Goal: Task Accomplishment & Management: Complete application form

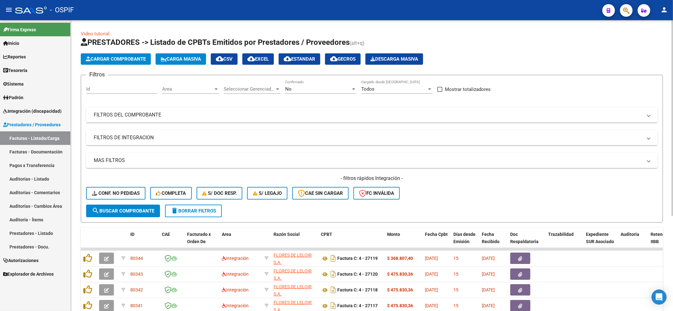
click at [96, 186] on div "- filtros rápidos Integración - Conf. no pedidas Completa S/ Doc Resp. S/ legaj…" at bounding box center [372, 190] width 572 height 30
click at [96, 191] on icon at bounding box center [95, 193] width 7 height 5
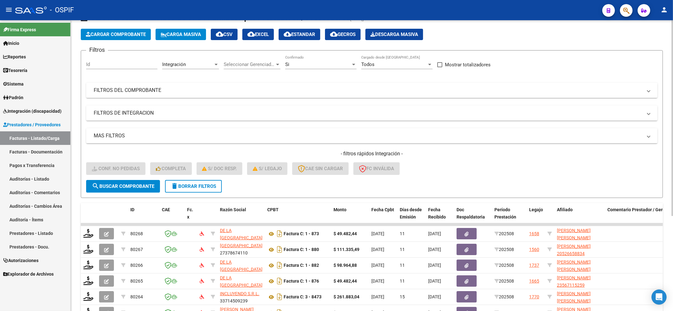
scroll to position [141, 0]
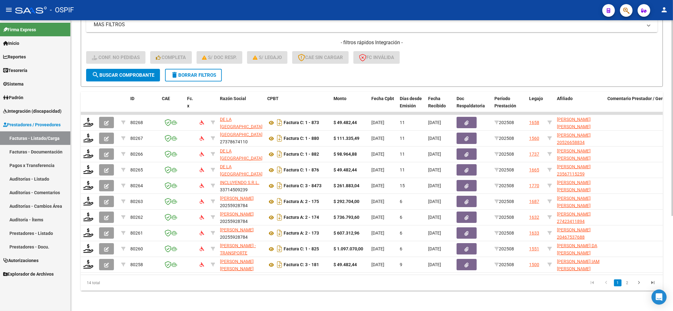
click at [114, 69] on button "search Buscar Comprobante" at bounding box center [123, 75] width 74 height 13
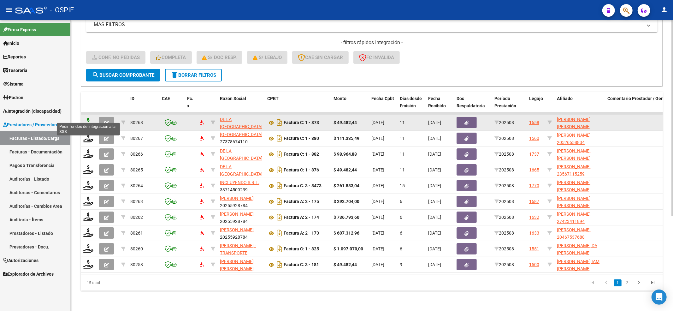
click at [89, 118] on icon at bounding box center [88, 122] width 10 height 9
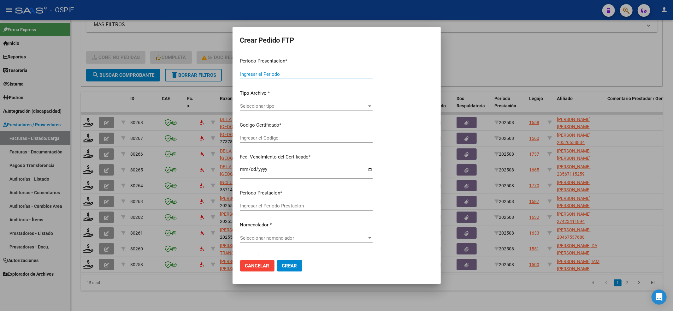
type input "202508"
type input "$ 49.482,44"
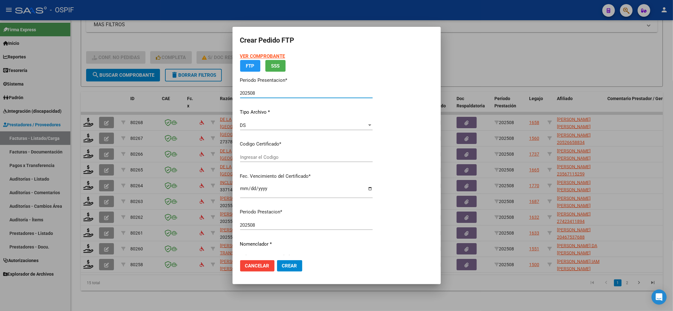
type input "010005721860720220726-20250726-BS-427"
type input "[DATE]"
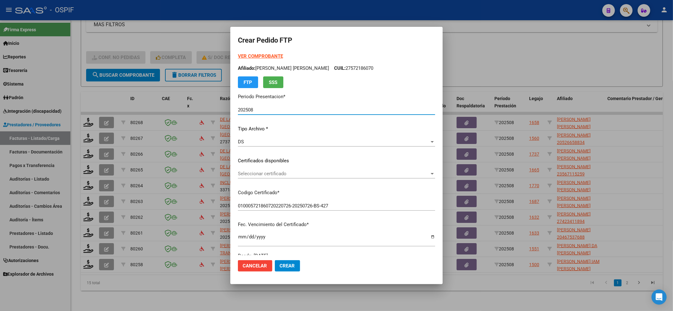
click at [336, 174] on span "Seleccionar certificado" at bounding box center [334, 174] width 192 height 6
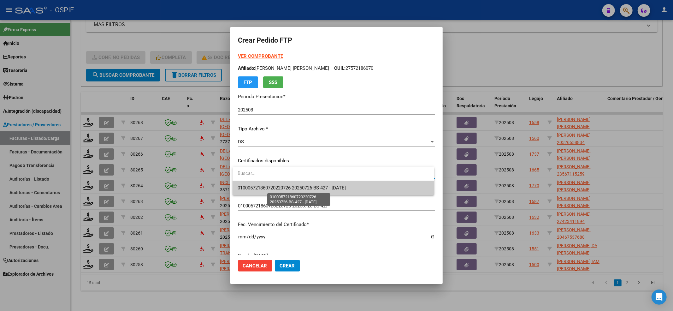
click at [330, 186] on span "010005721860720220726-20250726-BS-427 - [DATE]" at bounding box center [292, 188] width 108 height 6
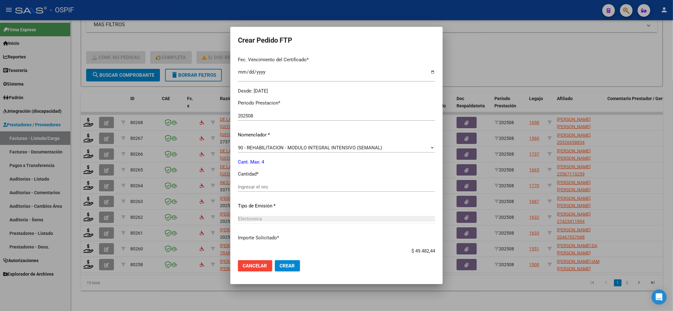
scroll to position [203, 0]
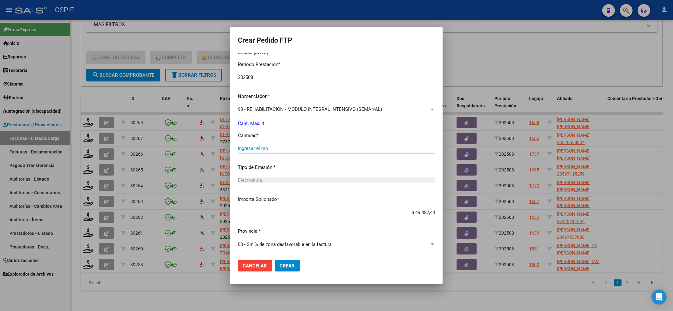
click at [305, 150] on input "Ingresar el nro" at bounding box center [336, 148] width 197 height 6
type input "4"
click at [289, 264] on span "Crear" at bounding box center [287, 266] width 15 height 6
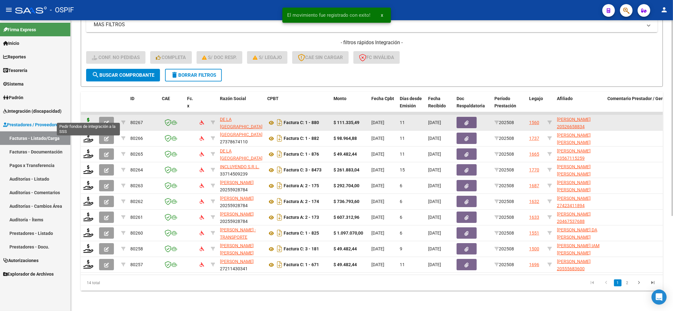
click at [88, 118] on icon at bounding box center [88, 122] width 10 height 9
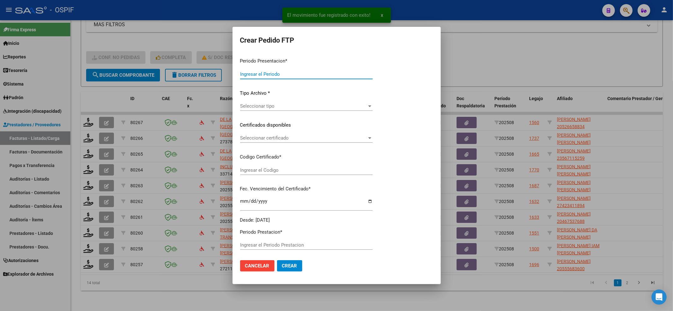
type input "202508"
type input "$ 111.335,49"
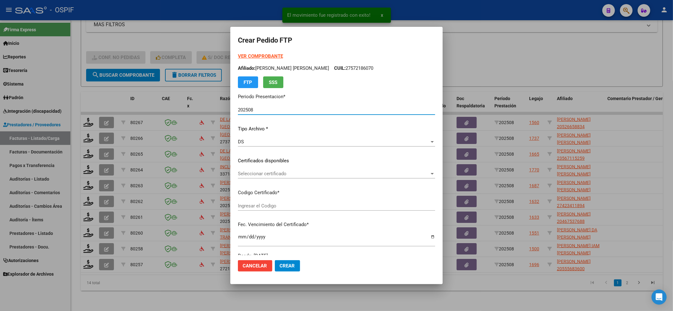
type input "02-00052665883-20220606-20250606-BS-427"
type input "[DATE]"
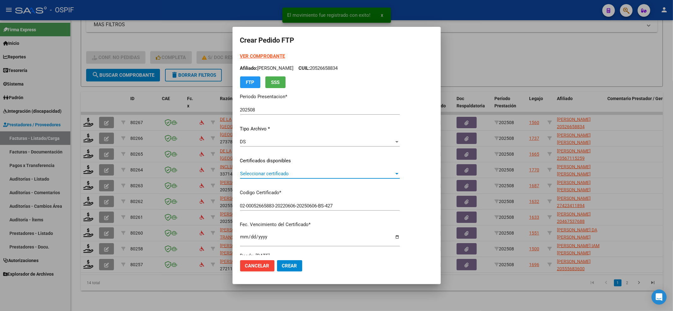
click at [269, 174] on span "Seleccionar certificado" at bounding box center [317, 174] width 154 height 6
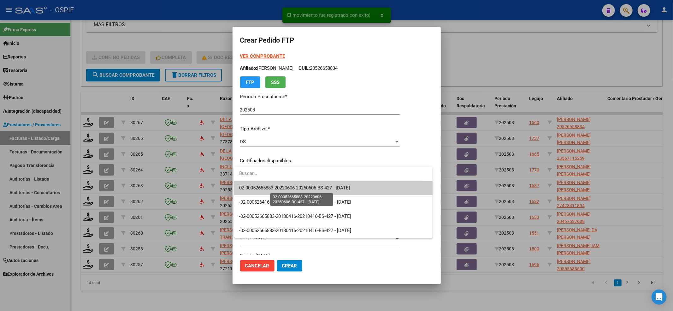
drag, startPoint x: 269, startPoint y: 174, endPoint x: 265, endPoint y: 191, distance: 16.9
click at [265, 191] on span "02-00052665883-20220606-20250606-BS-427 - [DATE]" at bounding box center [333, 188] width 188 height 14
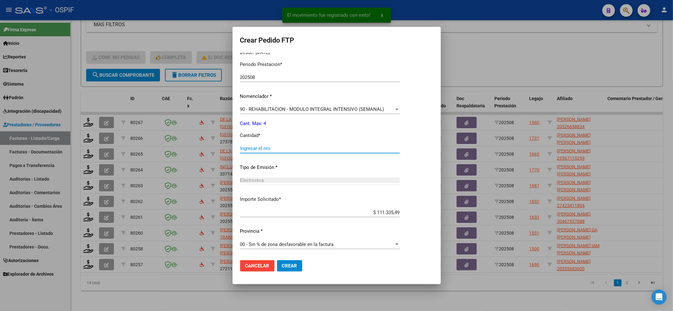
click at [280, 146] on input "Ingresar el nro" at bounding box center [320, 148] width 160 height 6
type input "4"
click at [290, 276] on mat-dialog-actions "Cancelar Crear" at bounding box center [336, 265] width 193 height 21
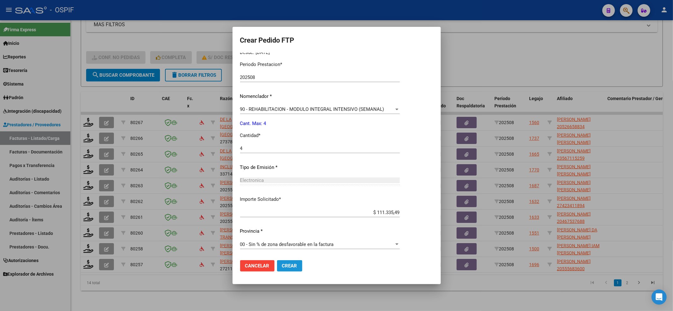
click at [290, 270] on button "Crear" at bounding box center [289, 265] width 25 height 11
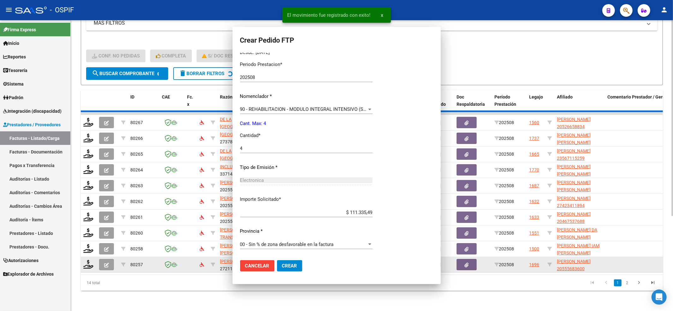
scroll to position [0, 0]
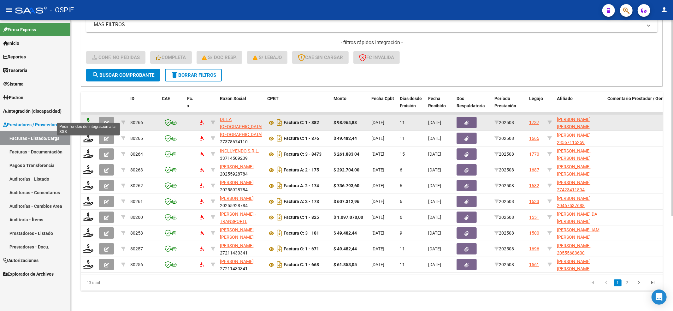
click at [92, 118] on icon at bounding box center [88, 122] width 10 height 9
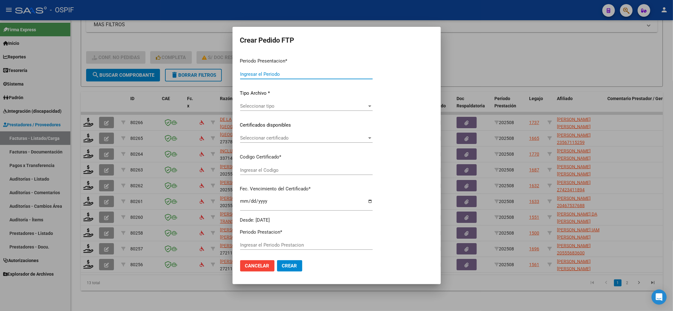
type input "202508"
type input "$ 98.964,88"
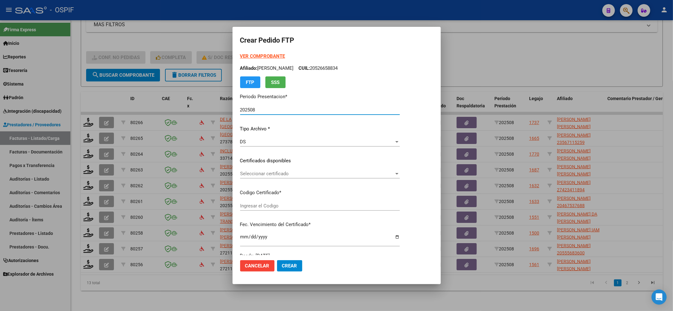
type input "020005105825720240208-20340208-bue-427"
type input "[DATE]"
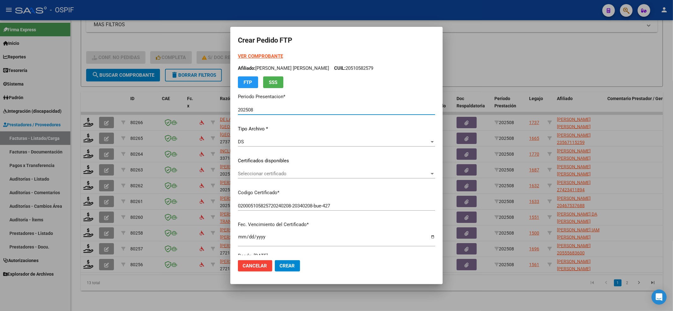
click at [305, 172] on span "Seleccionar certificado" at bounding box center [334, 174] width 192 height 6
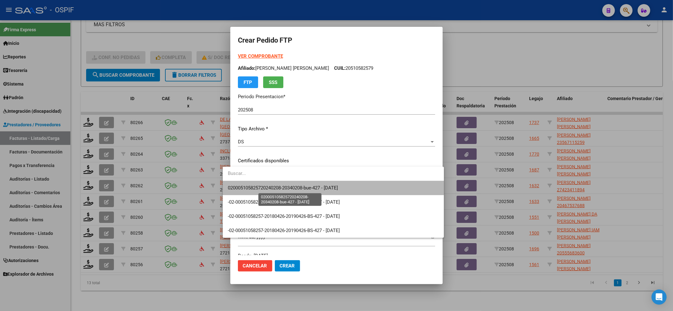
click at [307, 188] on span "020005105825720240208-20340208-bue-427 - [DATE]" at bounding box center [283, 188] width 110 height 6
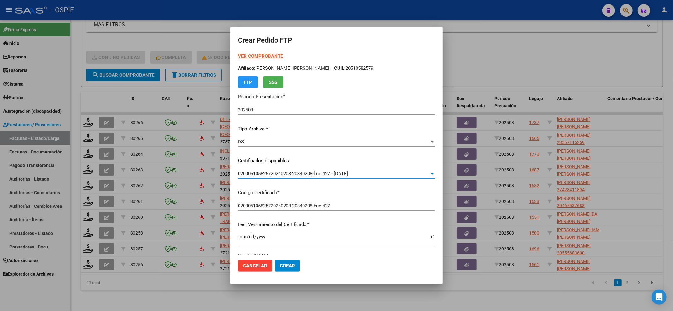
scroll to position [168, 0]
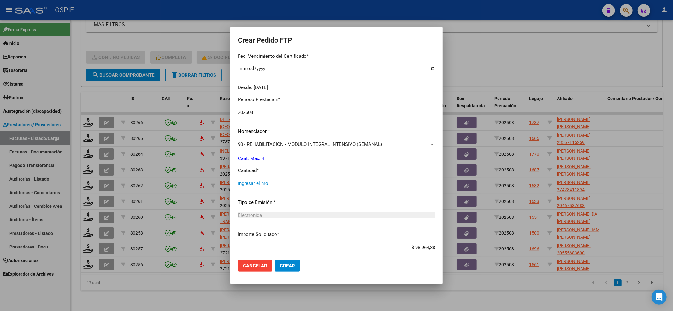
click at [256, 182] on input "Ingresar el nro" at bounding box center [336, 184] width 197 height 6
type input "4"
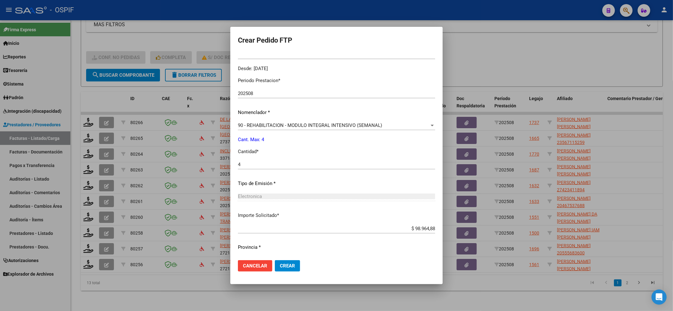
scroll to position [203, 0]
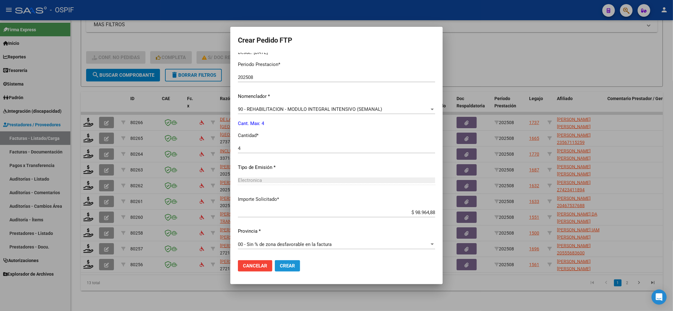
drag, startPoint x: 278, startPoint y: 262, endPoint x: 278, endPoint y: 265, distance: 3.2
click at [278, 261] on button "Crear" at bounding box center [287, 265] width 25 height 11
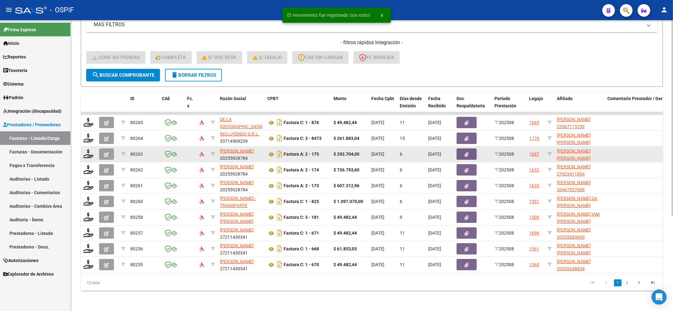
scroll to position [1, 0]
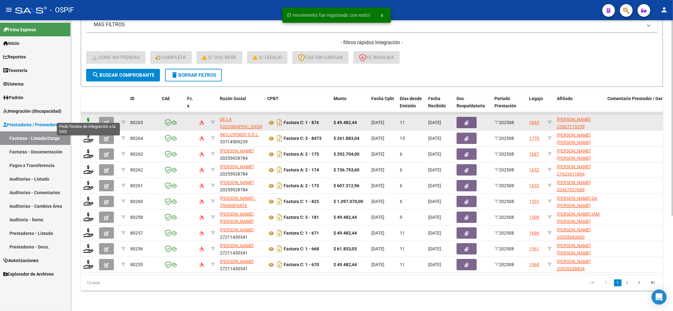
click at [88, 118] on icon at bounding box center [88, 122] width 10 height 9
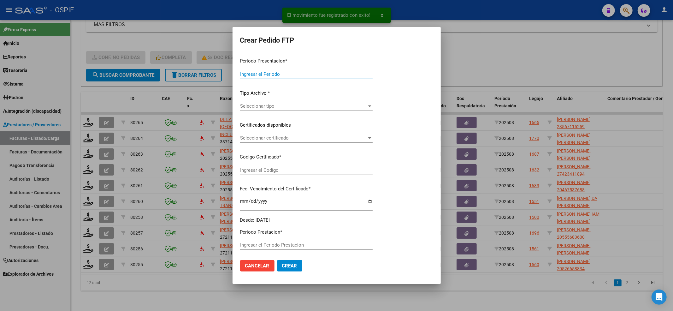
type input "202508"
type input "$ 49.482,44"
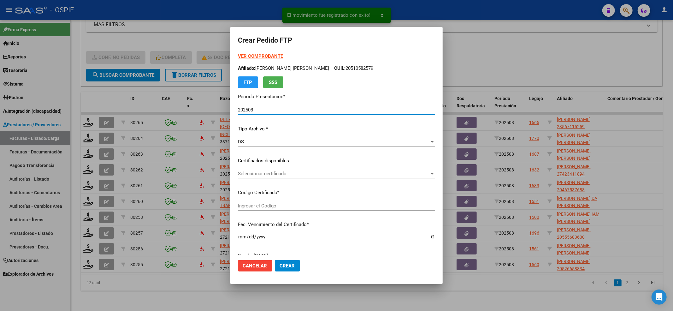
type input "0200056711525-20250325-20300325-BS"
type input "[DATE]"
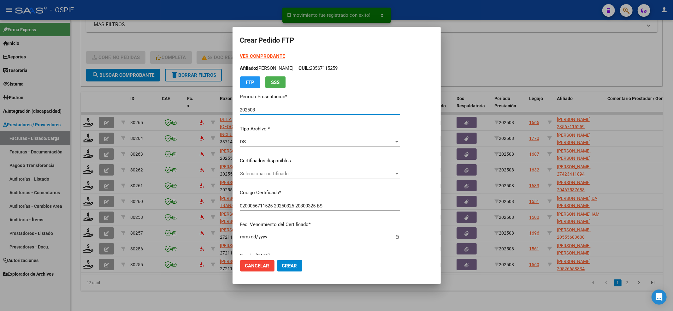
click at [278, 176] on span "Seleccionar certificado" at bounding box center [317, 174] width 154 height 6
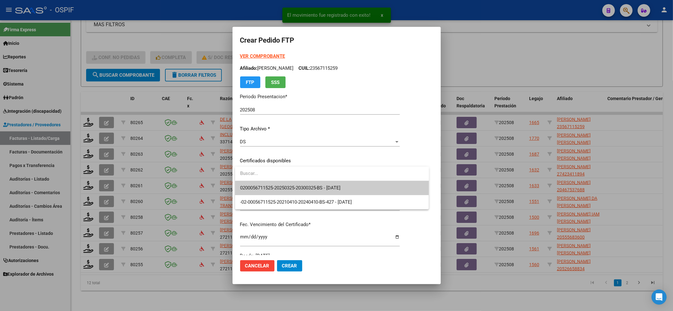
click at [277, 179] on input "dropdown search" at bounding box center [332, 173] width 194 height 14
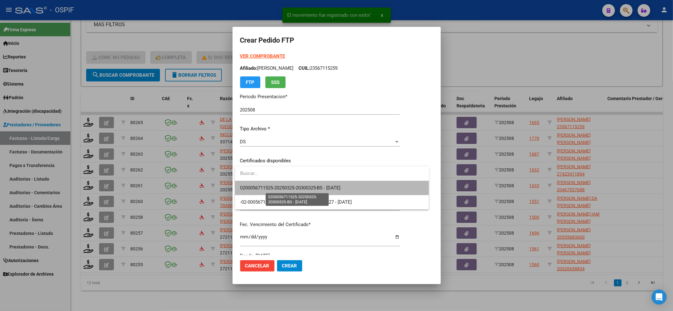
click at [274, 187] on span "0200056711525-20250325-20300325-BS - [DATE]" at bounding box center [290, 188] width 101 height 6
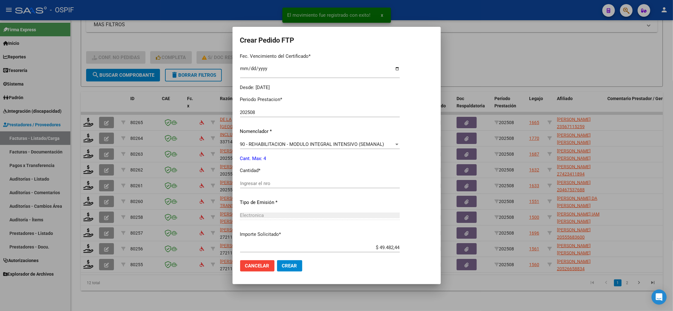
click at [271, 183] on input "Ingresar el nro" at bounding box center [320, 184] width 160 height 6
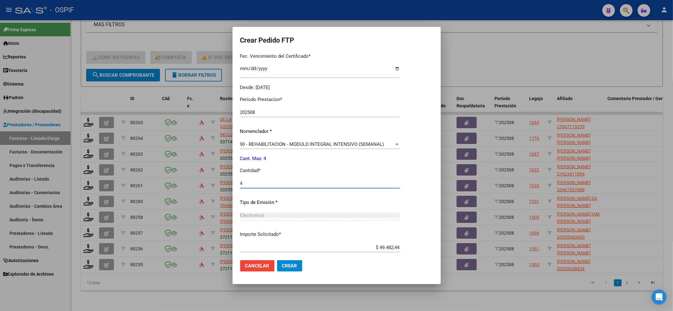
scroll to position [203, 0]
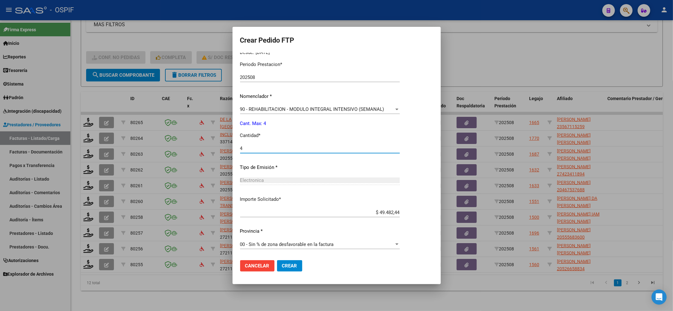
type input "4"
drag, startPoint x: 286, startPoint y: 258, endPoint x: 286, endPoint y: 265, distance: 7.6
click at [286, 261] on mat-dialog-actions "Cancelar Crear" at bounding box center [336, 265] width 193 height 21
click at [287, 265] on span "Crear" at bounding box center [289, 266] width 15 height 6
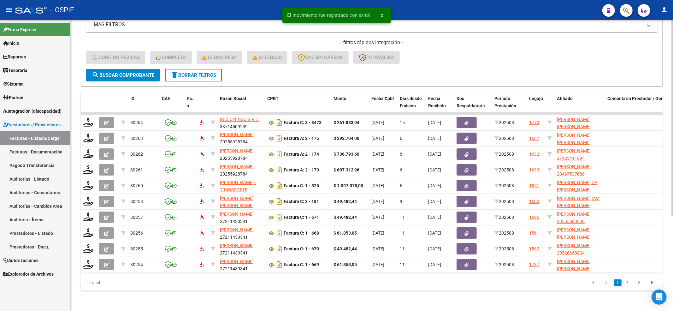
scroll to position [8, 0]
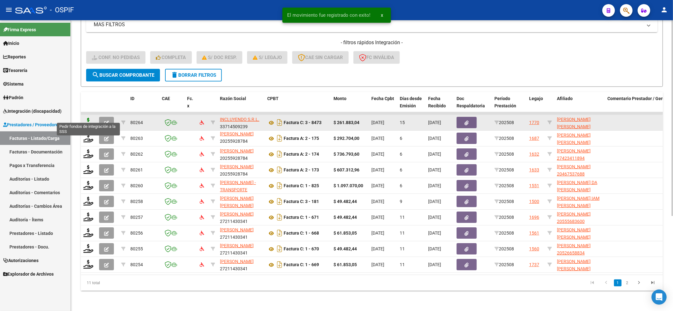
click at [90, 118] on icon at bounding box center [88, 122] width 10 height 9
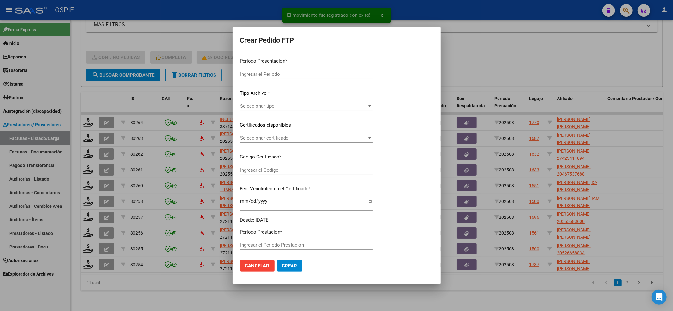
type input "202508"
type input "$ 261.883,04"
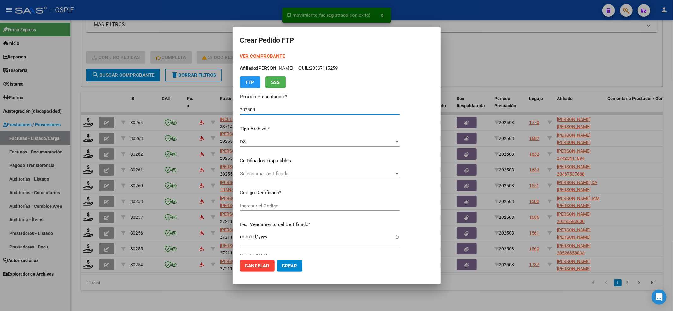
type input "0200056950133-20210603-20260603-BS-450"
type input "[DATE]"
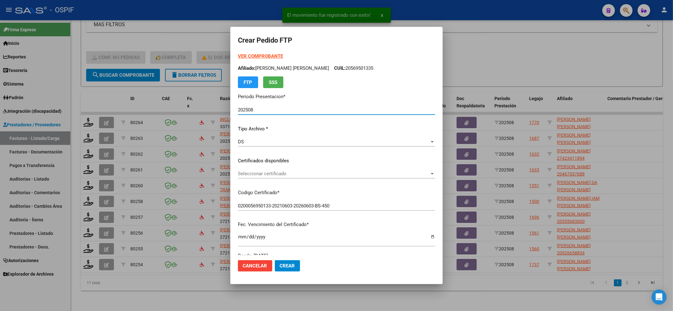
click at [267, 56] on strong "VER COMPROBANTE" at bounding box center [260, 56] width 45 height 6
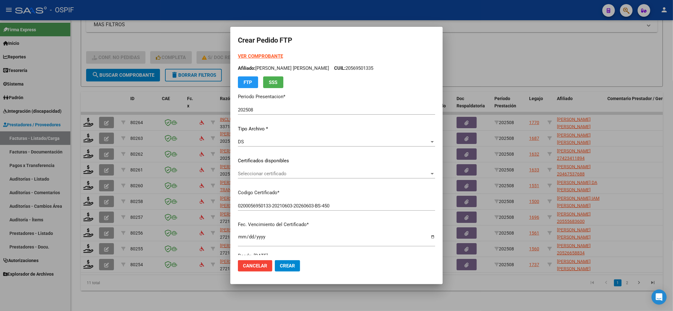
click at [268, 171] on span "Seleccionar certificado" at bounding box center [334, 174] width 192 height 6
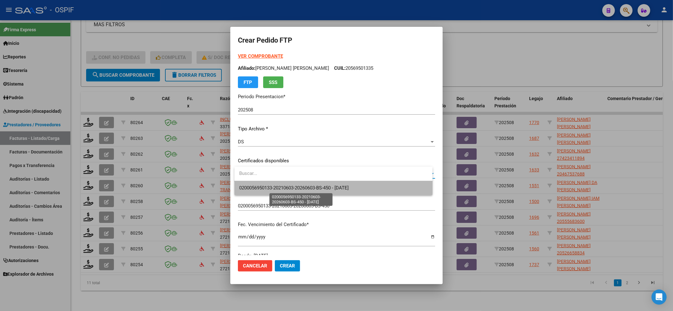
click at [268, 187] on span "0200056950133-20210603-20260603-BS-450 - [DATE]" at bounding box center [295, 188] width 110 height 6
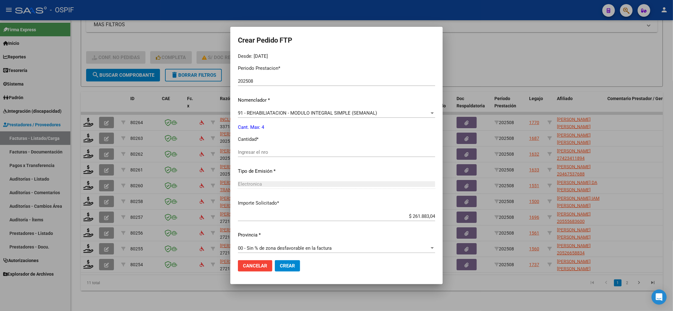
scroll to position [203, 0]
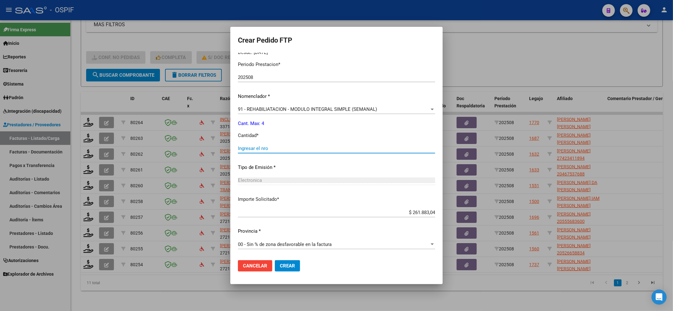
click at [257, 151] on input "Ingresar el nro" at bounding box center [336, 148] width 197 height 6
type input "4"
click at [295, 270] on button "Crear" at bounding box center [287, 265] width 25 height 11
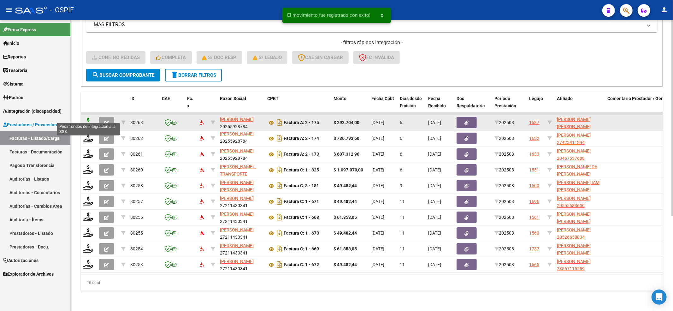
click at [88, 118] on icon at bounding box center [88, 122] width 10 height 9
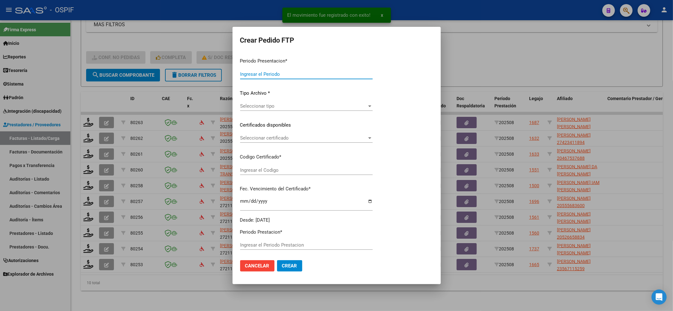
type input "202508"
type input "$ 292.704,00"
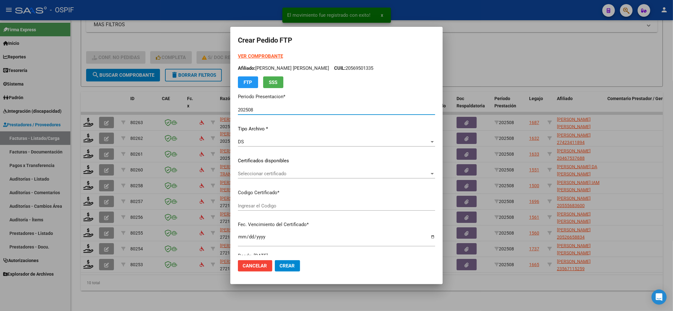
type input "-01-00039296977-20160926-20260926-BS-427"
type input "[DATE]"
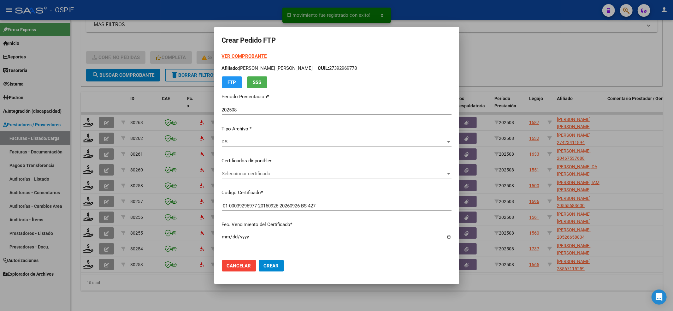
drag, startPoint x: 253, startPoint y: 52, endPoint x: 250, endPoint y: 56, distance: 5.2
click at [253, 52] on form "Crear Pedido FTP VER COMPROBANTE ARCA Padrón Afiliado: [PERSON_NAME] [PERSON_NA…" at bounding box center [337, 155] width 230 height 242
click at [249, 56] on strong "VER COMPROBANTE" at bounding box center [244, 56] width 45 height 6
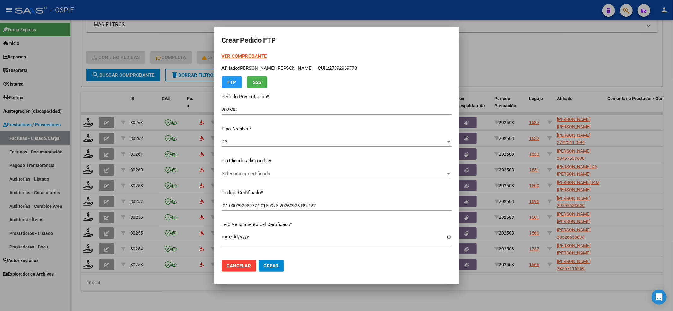
click at [261, 169] on div "Seleccionar certificado Seleccionar certificado" at bounding box center [337, 173] width 230 height 9
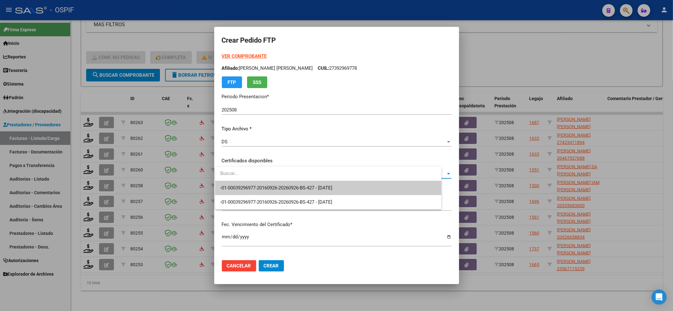
click at [258, 179] on input "dropdown search" at bounding box center [328, 173] width 226 height 14
click at [258, 182] on span "-01-00039296977-20160926-20260926-BS-427 - [DATE]" at bounding box center [333, 188] width 226 height 14
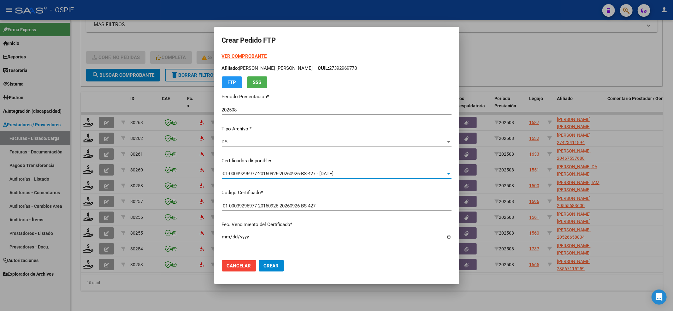
scroll to position [168, 0]
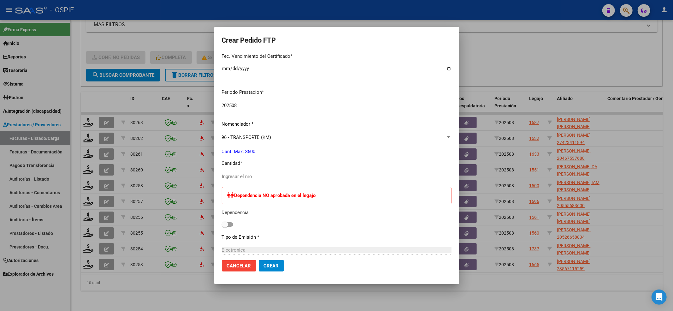
click at [255, 181] on div "Ingresar el nro" at bounding box center [337, 179] width 230 height 15
click at [252, 177] on input "Ingresar el nro" at bounding box center [337, 177] width 230 height 6
type input "400"
click at [228, 225] on span at bounding box center [227, 224] width 11 height 4
click at [225, 227] on input "checkbox" at bounding box center [225, 227] width 0 height 0
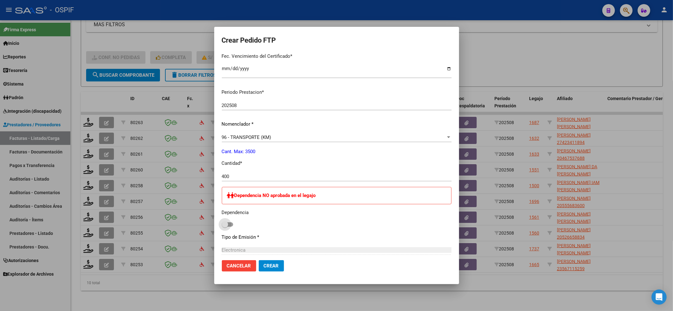
checkbox input "true"
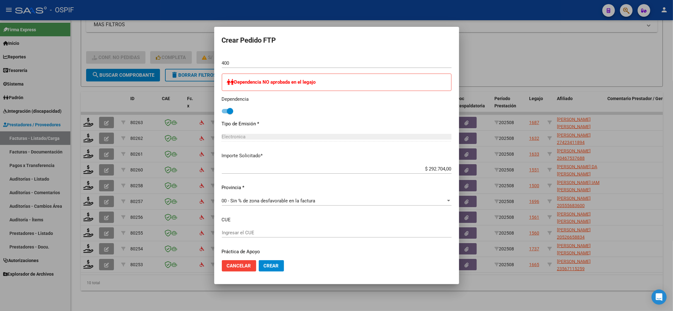
scroll to position [302, 0]
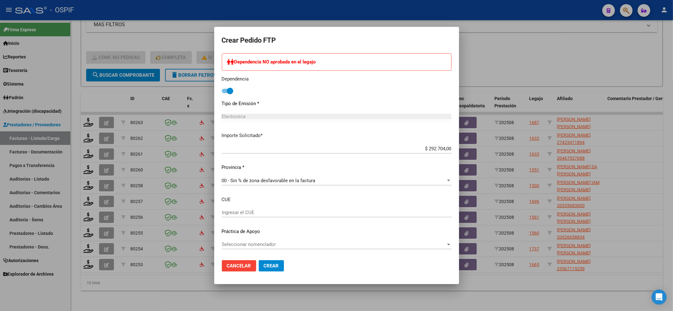
click at [258, 241] on div "Seleccionar nomenclador Seleccionar nomenclador" at bounding box center [337, 244] width 230 height 9
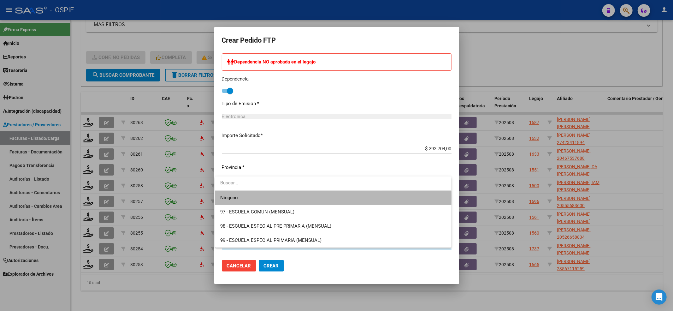
click at [256, 198] on span "Ninguno" at bounding box center [333, 198] width 226 height 14
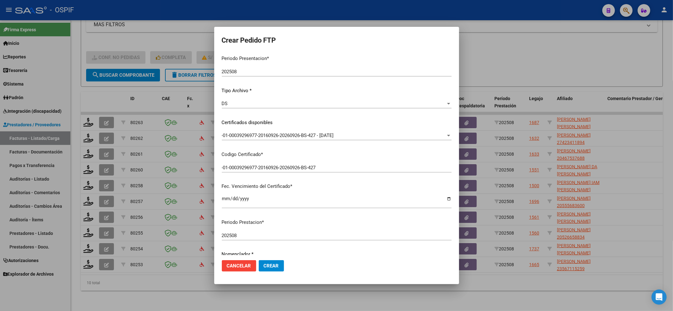
scroll to position [0, 0]
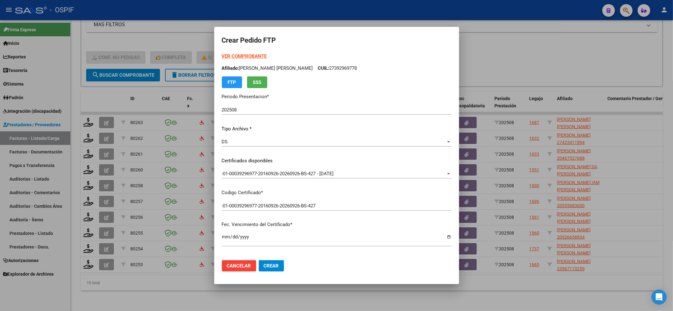
click at [233, 52] on form "Crear Pedido FTP VER COMPROBANTE ARCA Padrón Afiliado: [PERSON_NAME] [PERSON_NA…" at bounding box center [337, 155] width 230 height 242
drag, startPoint x: 233, startPoint y: 52, endPoint x: 231, endPoint y: 63, distance: 11.5
click at [233, 53] on form "Crear Pedido FTP VER COMPROBANTE ARCA Padrón Afiliado: [PERSON_NAME] [PERSON_NA…" at bounding box center [337, 155] width 230 height 242
click at [231, 62] on div "VER COMPROBANTE ARCA Padrón Afiliado: [PERSON_NAME] [PERSON_NAME] CUIL: 2739296…" at bounding box center [337, 70] width 230 height 35
click at [232, 57] on strong "VER COMPROBANTE" at bounding box center [244, 56] width 45 height 6
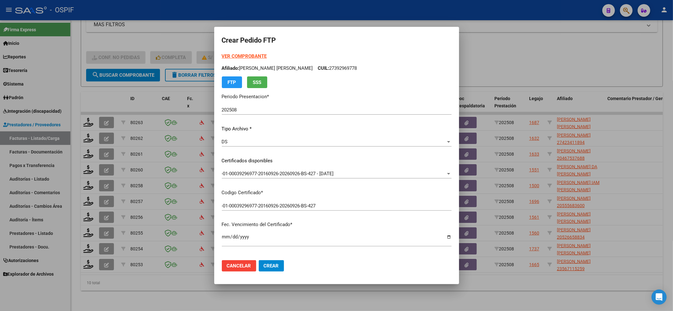
scroll to position [42, 0]
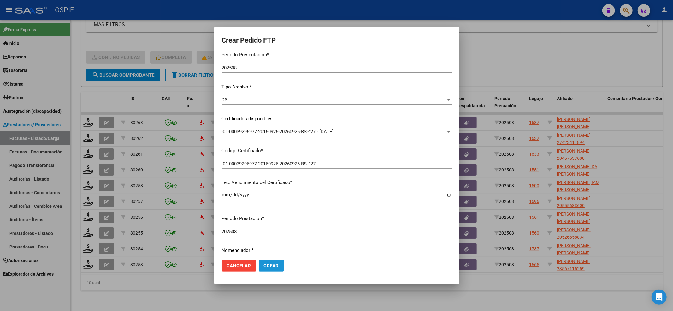
click at [278, 264] on button "Crear" at bounding box center [271, 265] width 25 height 11
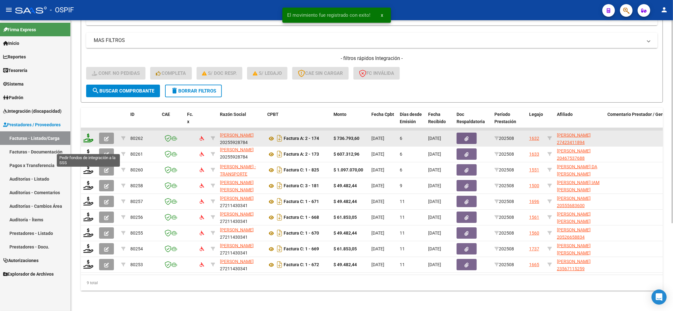
scroll to position [126, 0]
drag, startPoint x: 92, startPoint y: 125, endPoint x: 91, endPoint y: 131, distance: 6.2
click at [92, 131] on datatable-body-cell at bounding box center [89, 138] width 16 height 15
click at [89, 133] on icon at bounding box center [88, 137] width 10 height 9
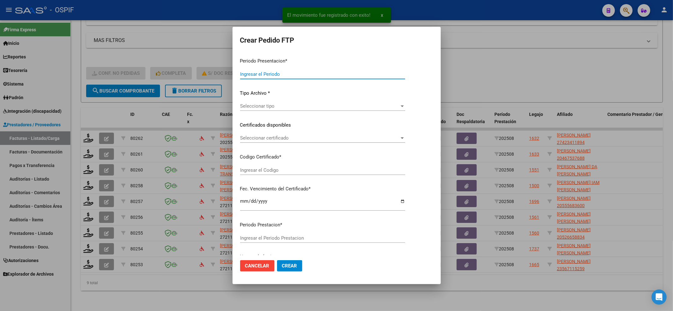
type input "202508"
type input "$ 736.793,60"
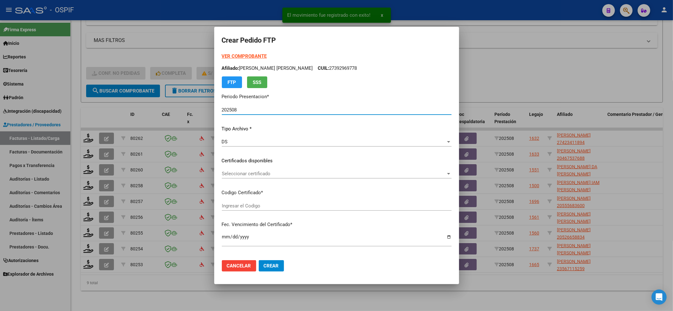
type input "0100042341189-20230511-20330511-BS-436"
type input "[DATE]"
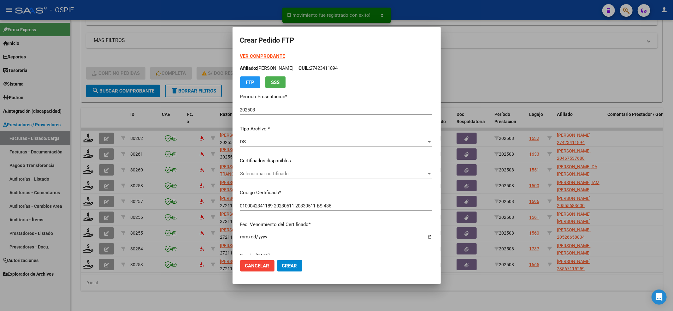
click at [251, 56] on strong "VER COMPROBANTE" at bounding box center [262, 56] width 45 height 6
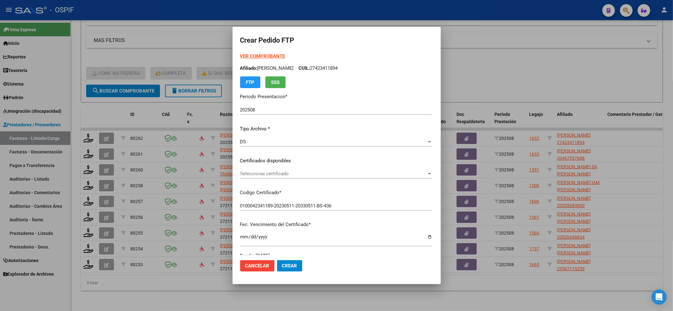
click at [246, 172] on div "Seleccionar certificado Seleccionar certificado" at bounding box center [336, 173] width 192 height 9
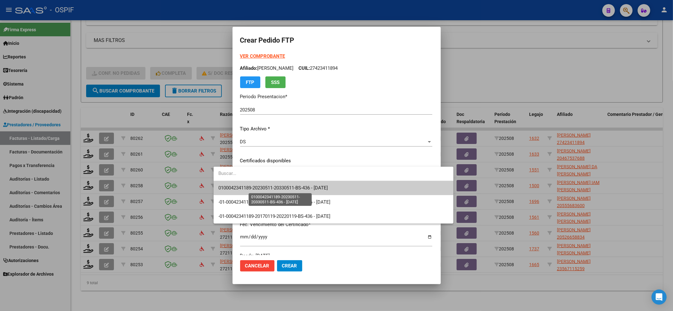
click at [240, 187] on span "0100042341189-20230511-20330511-BS-436 - [DATE]" at bounding box center [274, 188] width 110 height 6
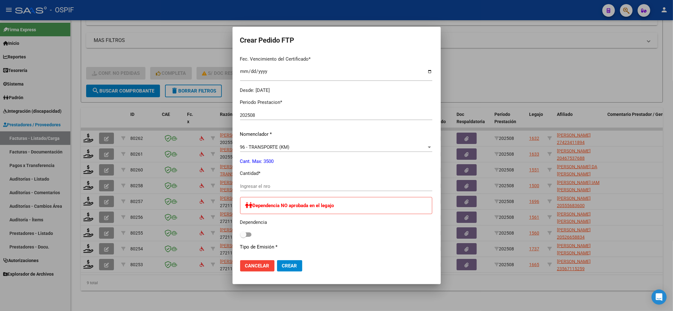
scroll to position [168, 0]
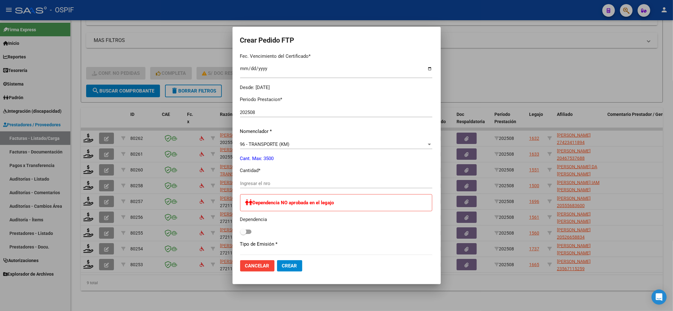
click at [240, 176] on div "Periodo Prestacion * 202508 Ingresar el Periodo Prestacion Nomenclador * 96 - T…" at bounding box center [336, 243] width 192 height 305
click at [240, 181] on input "Ingresar el nro" at bounding box center [336, 184] width 192 height 6
type input "1360"
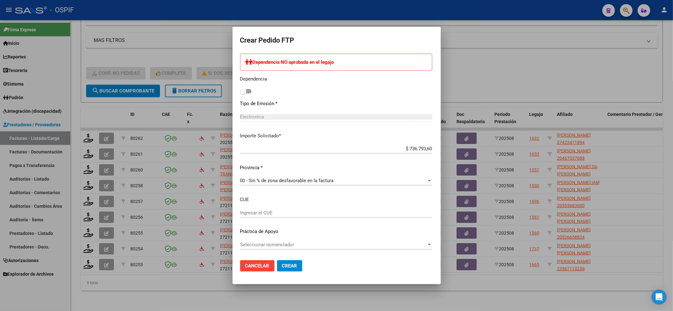
click at [254, 242] on span "Seleccionar nomenclador" at bounding box center [333, 245] width 187 height 6
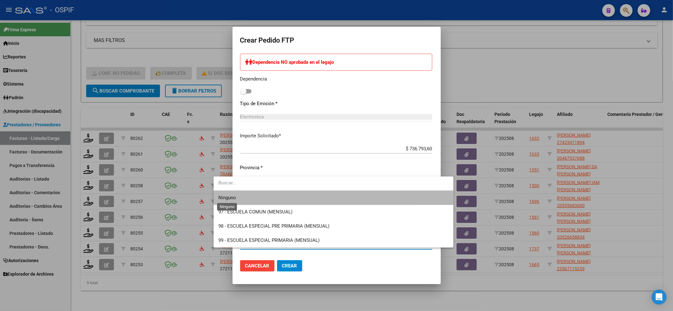
drag, startPoint x: 233, startPoint y: 199, endPoint x: 271, endPoint y: 254, distance: 68.0
click at [233, 199] on span "Ninguno" at bounding box center [228, 198] width 18 height 6
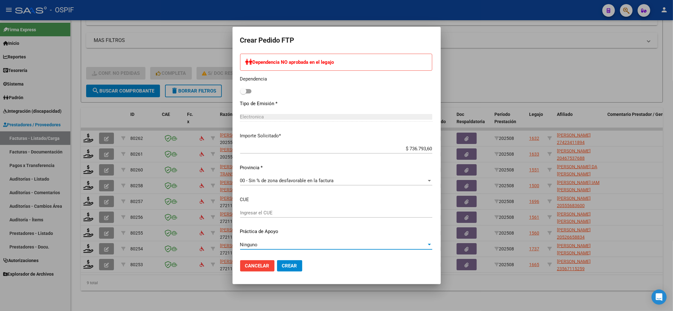
drag, startPoint x: 275, startPoint y: 263, endPoint x: 266, endPoint y: 236, distance: 28.4
click at [282, 264] on span "Crear" at bounding box center [289, 266] width 15 height 6
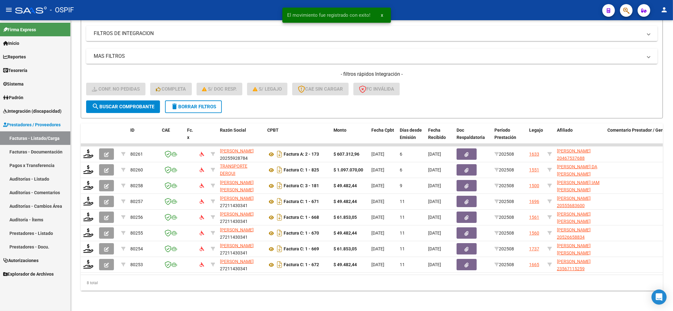
scroll to position [110, 0]
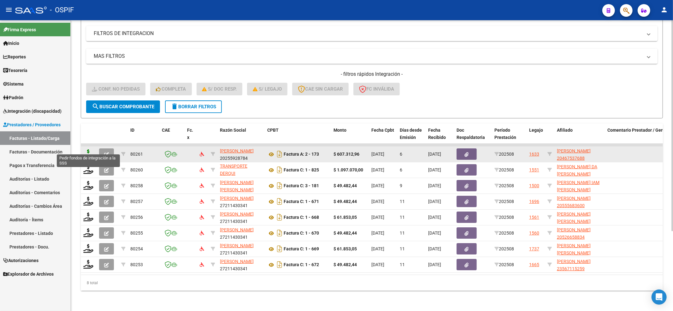
click at [92, 149] on icon at bounding box center [88, 153] width 10 height 9
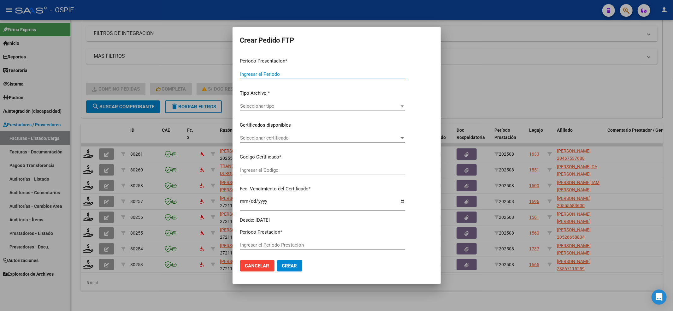
type input "202508"
type input "$ 607.312,96"
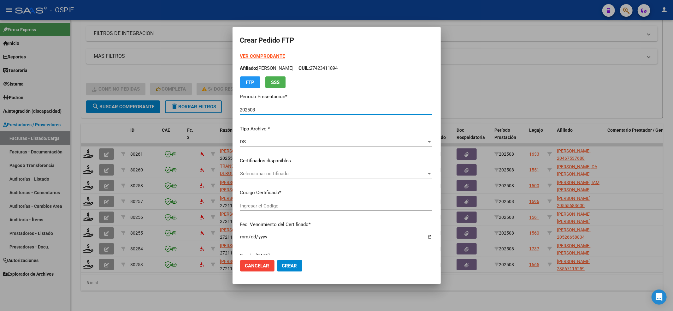
type input "0200046753768-20230511-20330511-BS-436"
type input "[DATE]"
click at [248, 169] on div "Seleccionar certificado Seleccionar certificado" at bounding box center [336, 173] width 192 height 9
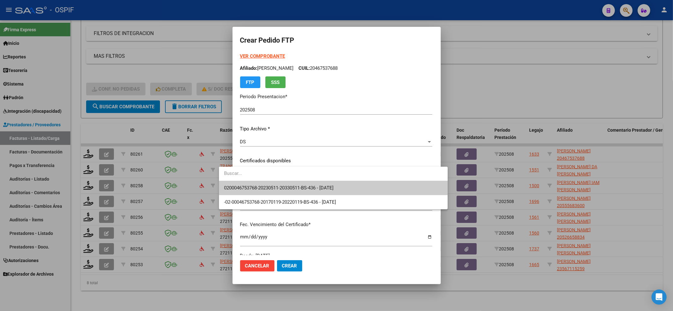
click at [250, 187] on span "0200046753768-20230511-20330511-BS-436 - [DATE]" at bounding box center [333, 188] width 219 height 14
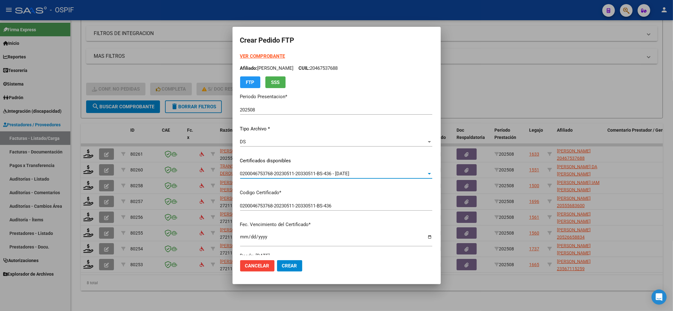
click at [248, 57] on strong "VER COMPROBANTE" at bounding box center [262, 56] width 45 height 6
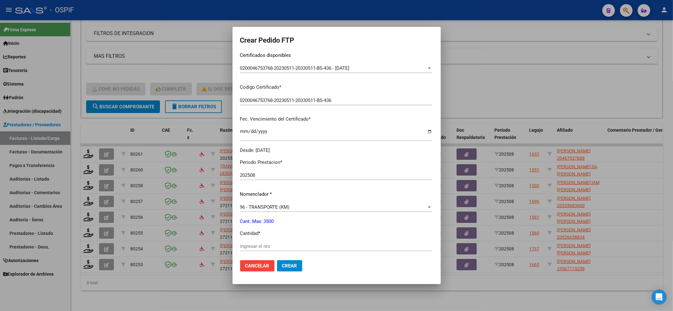
scroll to position [168, 0]
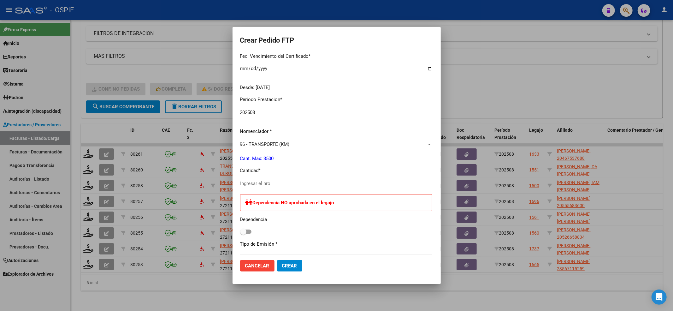
click at [249, 186] on div "Ingresar el nro" at bounding box center [336, 183] width 192 height 9
click at [247, 179] on div "Ingresar el nro" at bounding box center [336, 183] width 192 height 9
type input "1121"
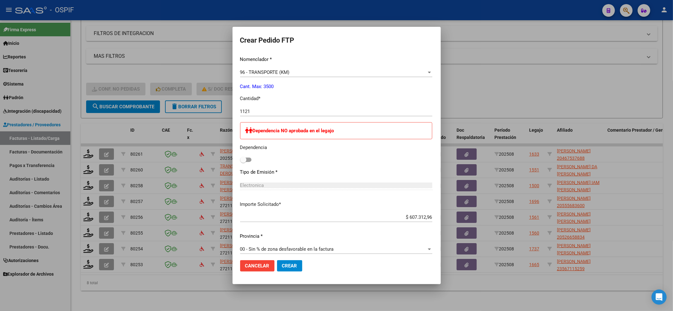
scroll to position [309, 0]
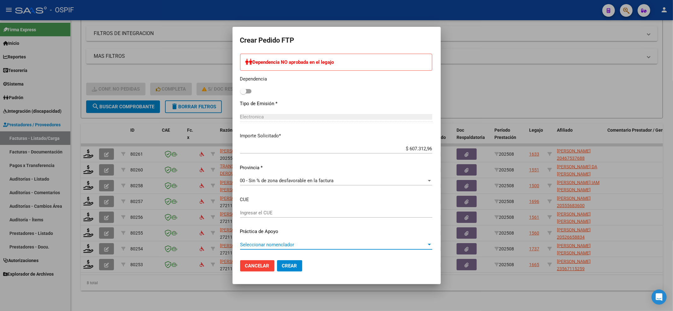
click at [252, 244] on span "Seleccionar nomenclador" at bounding box center [333, 245] width 187 height 6
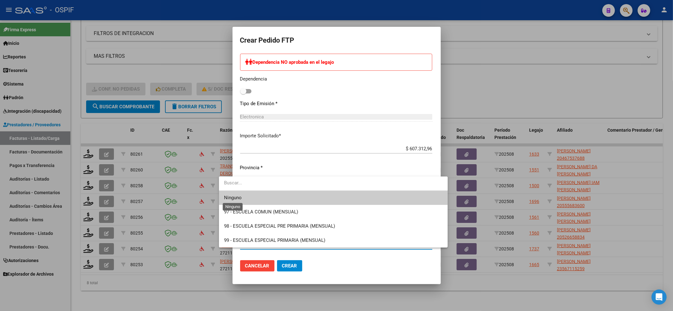
click at [234, 200] on span "Ninguno" at bounding box center [233, 198] width 18 height 6
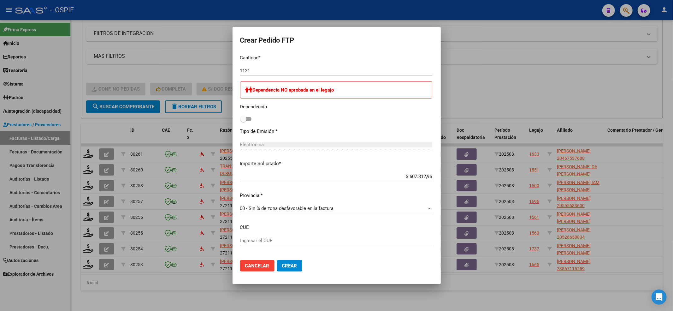
scroll to position [267, 0]
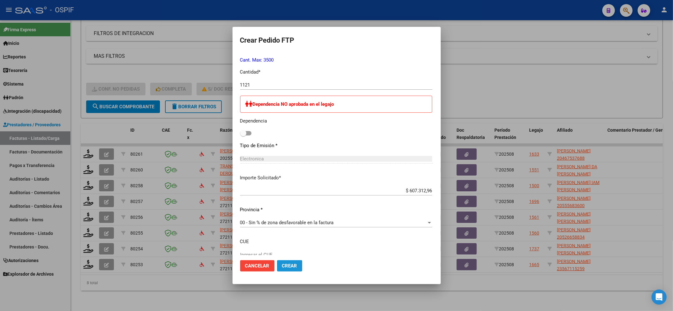
click at [277, 270] on button "Crear" at bounding box center [289, 265] width 25 height 11
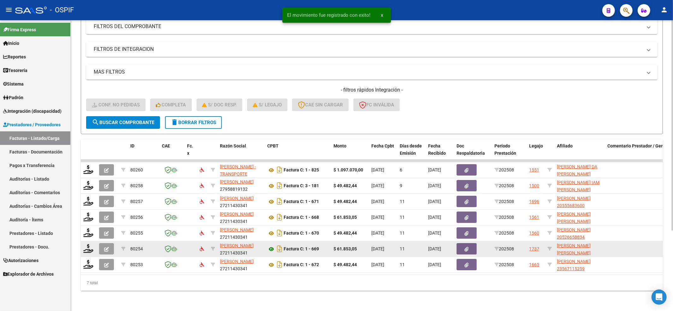
scroll to position [94, 0]
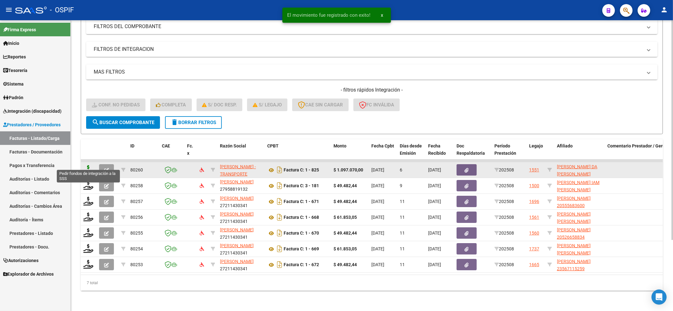
click at [86, 165] on icon at bounding box center [88, 169] width 10 height 9
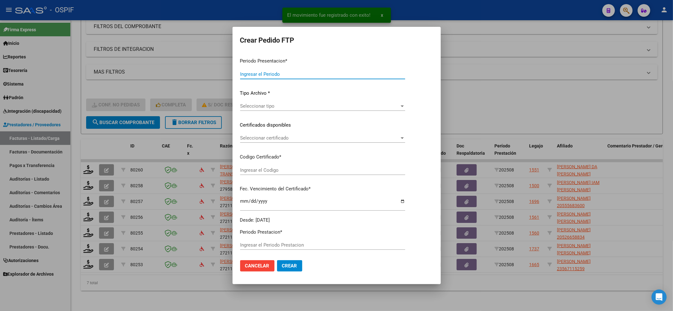
type input "202508"
type input "$ 1.097.070,00"
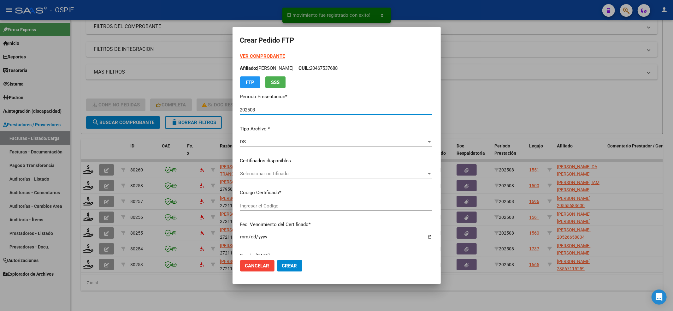
type input "000574280152025043020300430-BS AS-413"
type input "[DATE]"
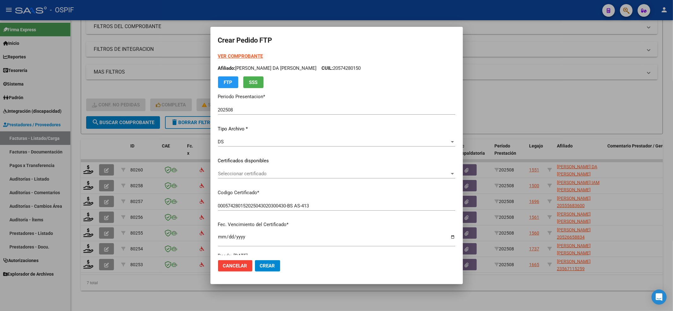
click at [359, 181] on div "Seleccionar certificado Seleccionar certificado" at bounding box center [336, 176] width 237 height 15
click at [356, 177] on div "Seleccionar certificado Seleccionar certificado" at bounding box center [336, 173] width 237 height 9
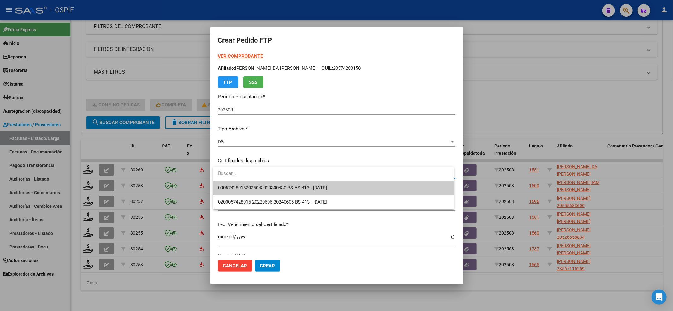
click at [343, 189] on span "000574280152025043020300430-BS AS-413 - [DATE]" at bounding box center [333, 188] width 231 height 14
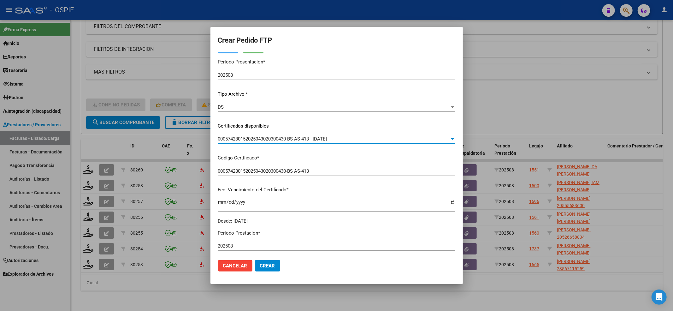
scroll to position [0, 0]
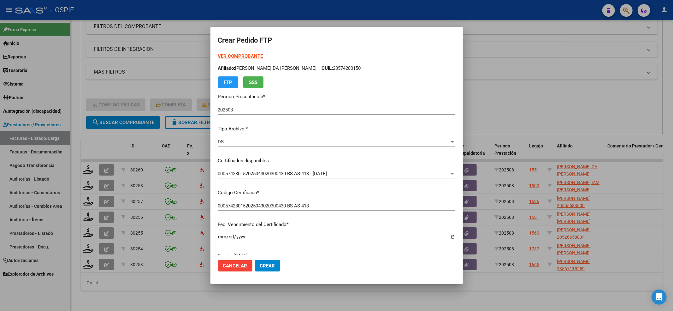
click at [237, 52] on form "Crear Pedido FTP VER COMPROBANTE ARCA Padrón Afiliado: [PERSON_NAME] DA [PERSON…" at bounding box center [336, 155] width 237 height 242
click at [235, 60] on div "VER COMPROBANTE ARCA Padrón Afiliado: [PERSON_NAME] DA [PERSON_NAME] CUIL: 2057…" at bounding box center [336, 70] width 237 height 35
click at [235, 58] on strong "VER COMPROBANTE" at bounding box center [240, 56] width 45 height 6
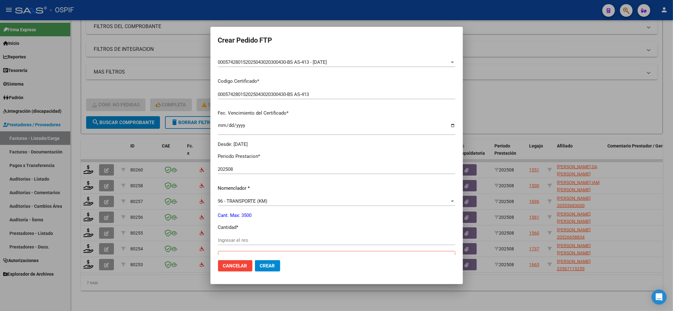
scroll to position [210, 0]
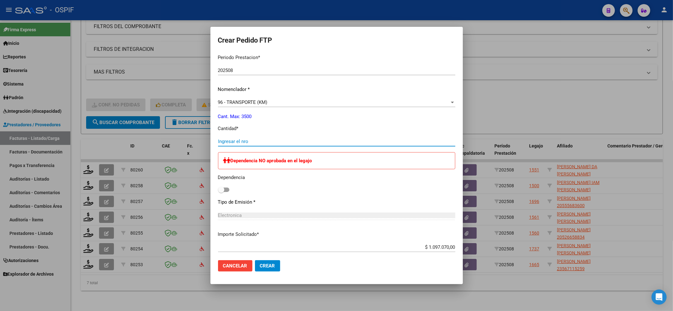
click at [228, 143] on input "Ingresar el nro" at bounding box center [336, 142] width 237 height 6
type input "1500"
click at [217, 192] on mat-dialog-content "VER COMPROBANTE ARCA Padrón Afiliado: [PERSON_NAME] DA [PERSON_NAME] CUIL: 2057…" at bounding box center [337, 154] width 252 height 202
click at [225, 190] on span at bounding box center [223, 189] width 11 height 4
click at [221, 192] on input "checkbox" at bounding box center [221, 192] width 0 height 0
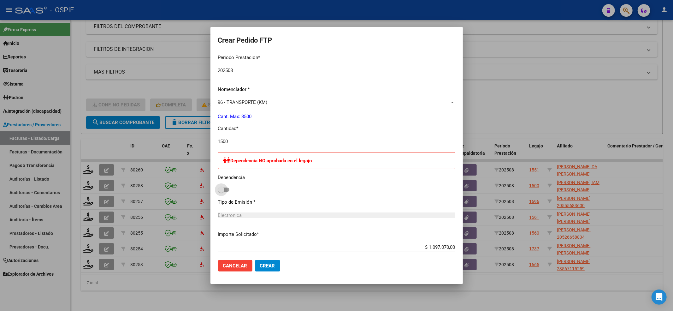
checkbox input "true"
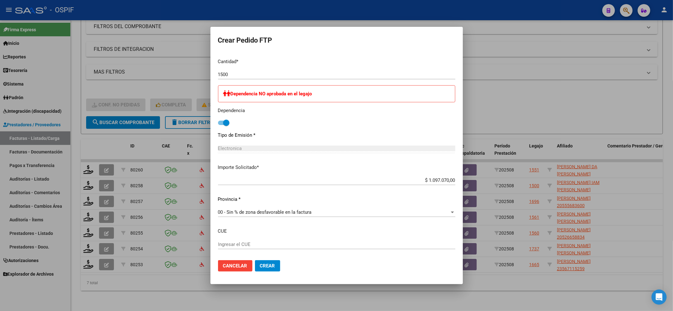
scroll to position [309, 0]
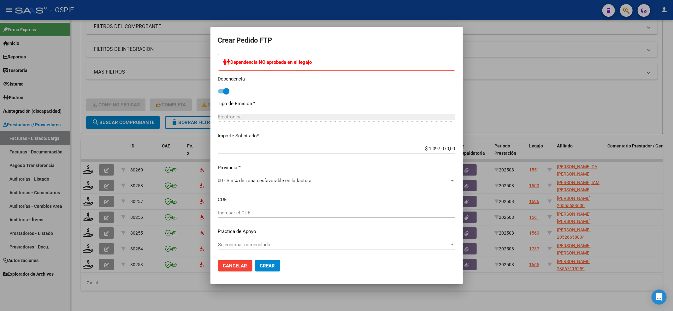
click at [244, 249] on div "Seleccionar nomenclador Seleccionar nomenclador" at bounding box center [336, 244] width 237 height 9
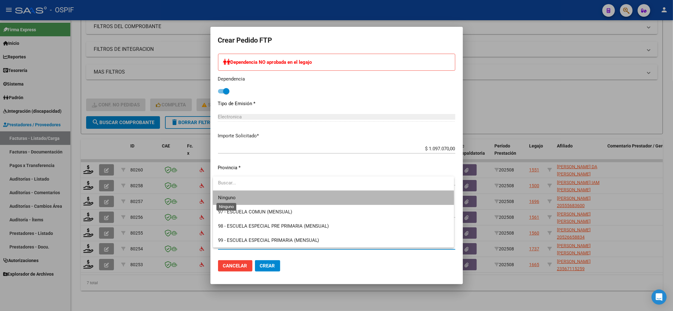
click at [222, 201] on span "Ninguno" at bounding box center [333, 198] width 231 height 14
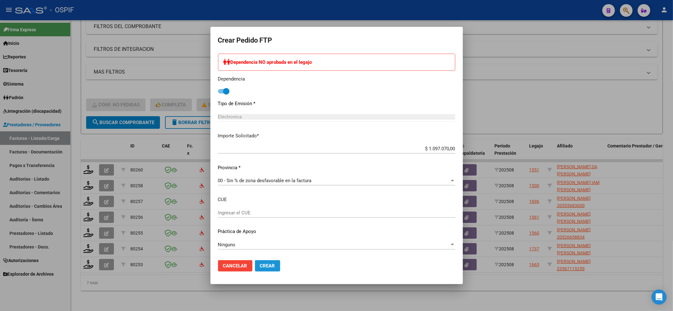
click at [263, 265] on span "Crear" at bounding box center [267, 266] width 15 height 6
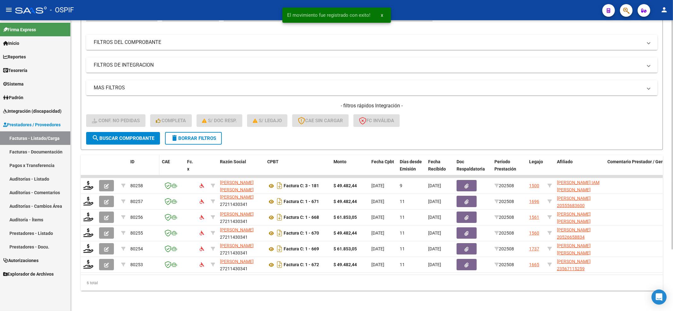
scroll to position [78, 0]
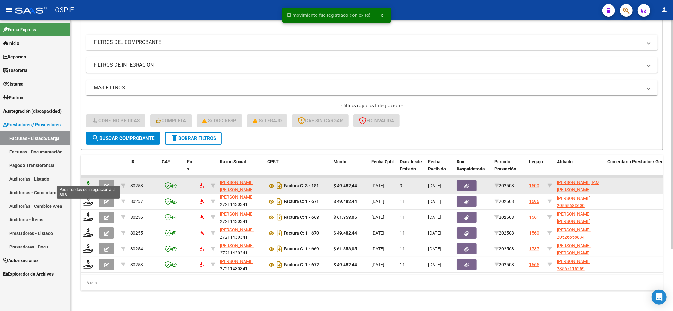
click at [92, 181] on icon at bounding box center [88, 185] width 10 height 9
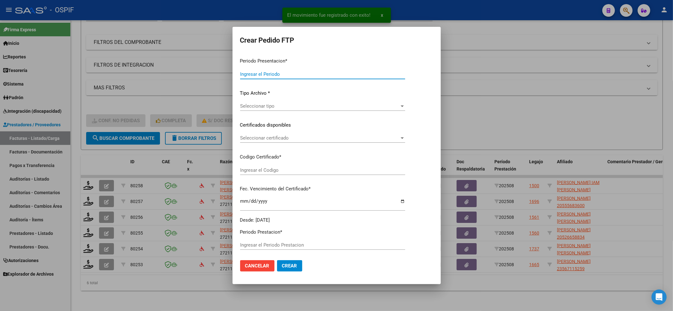
type input "202508"
type input "$ 49.482,44"
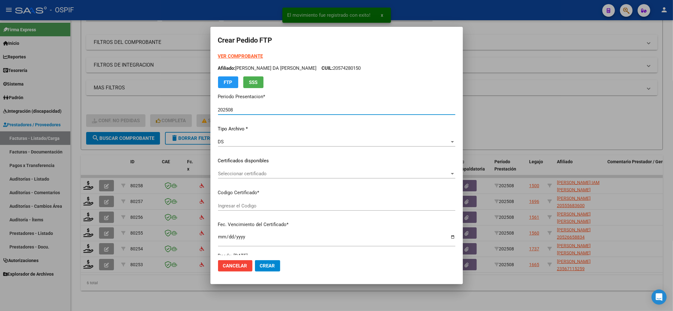
type input "0200057256677-20240216-20290216-BS-436"
type input "[DATE]"
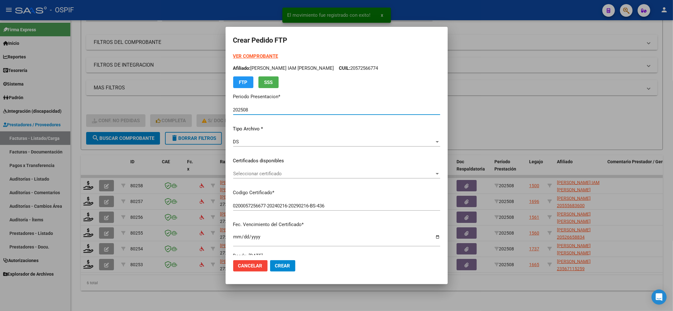
click at [267, 172] on span "Seleccionar certificado" at bounding box center [333, 174] width 201 height 6
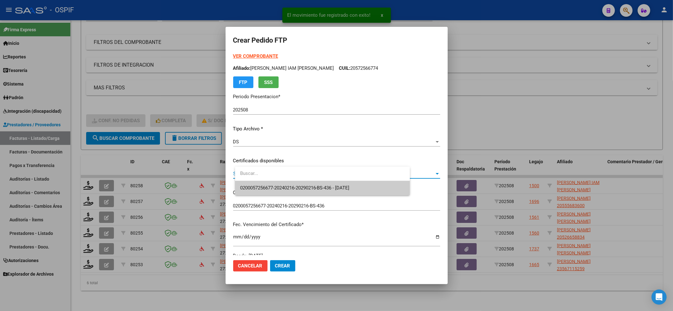
click at [267, 181] on div "0200057256677-20240216-20290216-BS-436 - [DATE]" at bounding box center [322, 181] width 175 height 28
click at [267, 181] on span "0200057256677-20240216-20290216-BS-436 - [DATE]" at bounding box center [327, 188] width 175 height 14
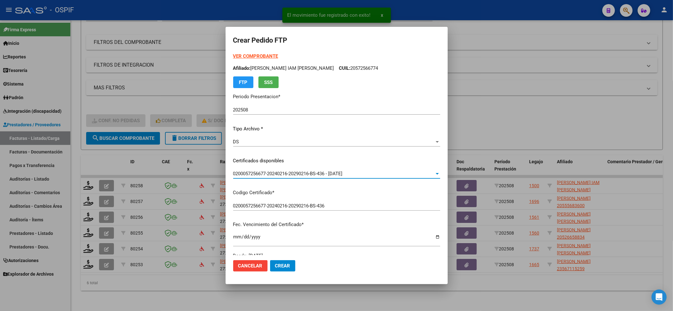
scroll to position [168, 0]
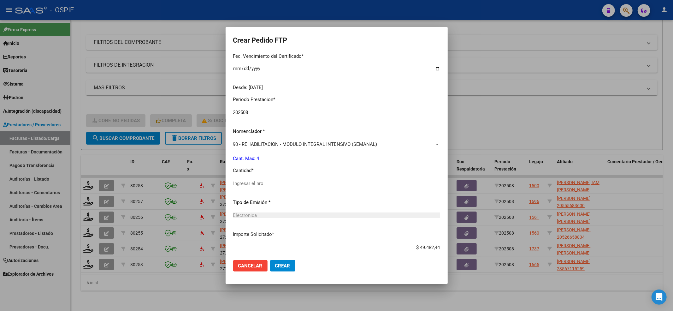
click at [268, 179] on div "Ingresar el nro" at bounding box center [336, 183] width 207 height 9
click at [268, 186] on input "Ingresar el nro" at bounding box center [336, 184] width 207 height 6
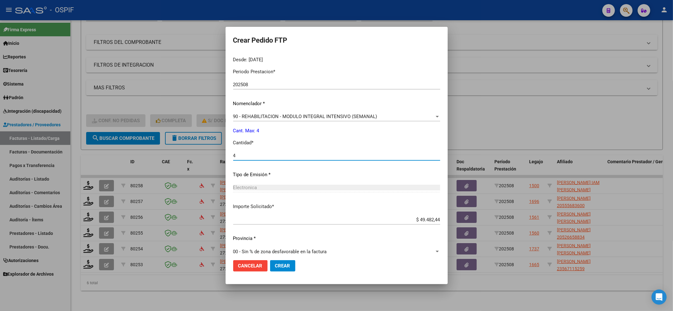
scroll to position [203, 0]
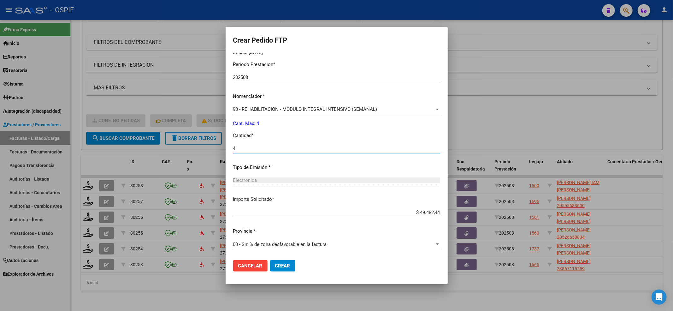
type input "4"
click at [295, 266] on button "Crear" at bounding box center [282, 265] width 25 height 11
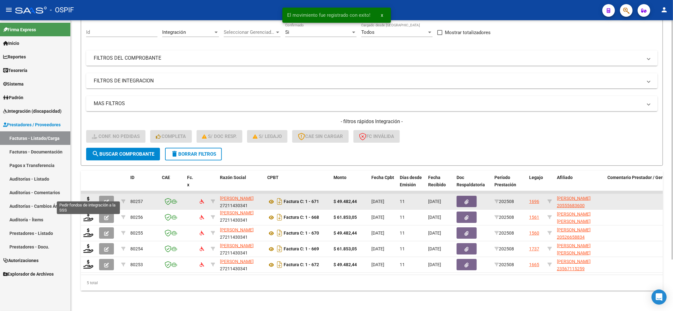
scroll to position [62, 0]
click at [86, 197] on icon at bounding box center [88, 201] width 10 height 9
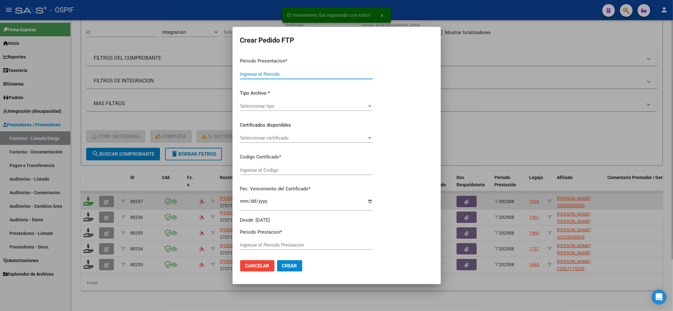
type input "202508"
type input "$ 49.482,44"
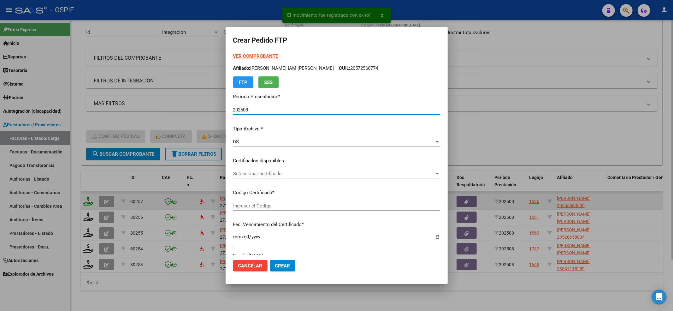
type input "0200055568360-20230313-20250313-bs-427"
type input "[DATE]"
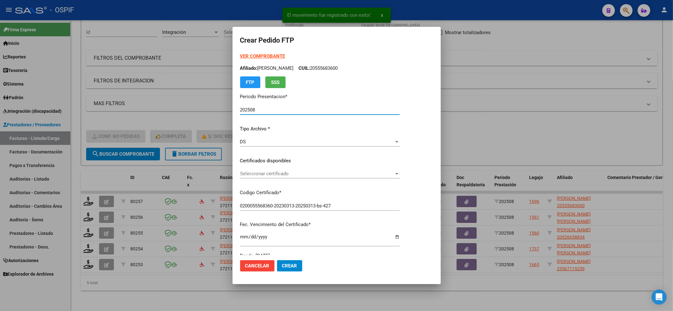
click at [272, 171] on span "Seleccionar certificado" at bounding box center [317, 174] width 154 height 6
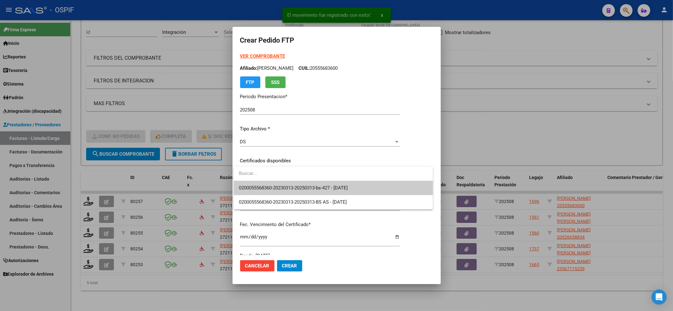
click at [268, 183] on span "0200055568360-20230313-20250313-bs-427 - [DATE]" at bounding box center [333, 188] width 189 height 14
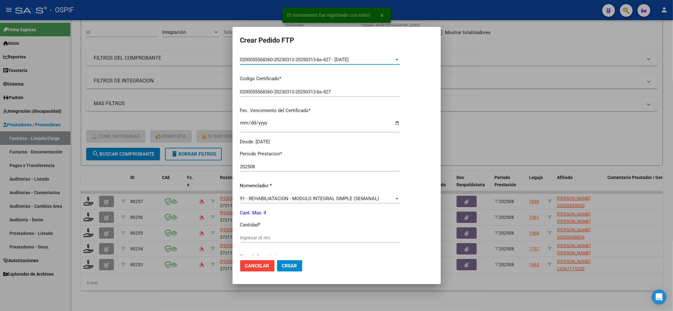
scroll to position [168, 0]
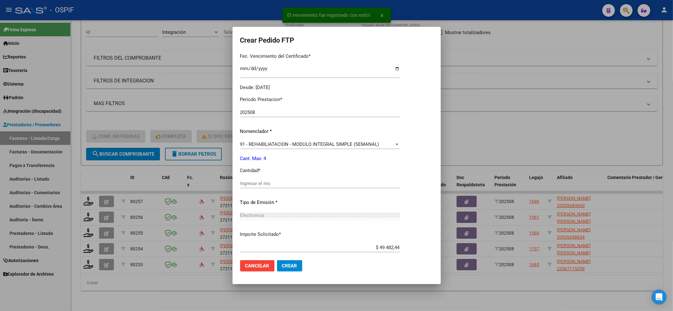
click at [268, 187] on div "Ingresar el nro" at bounding box center [320, 183] width 160 height 9
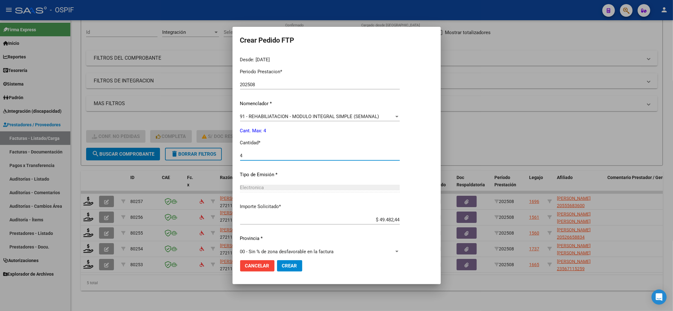
scroll to position [203, 0]
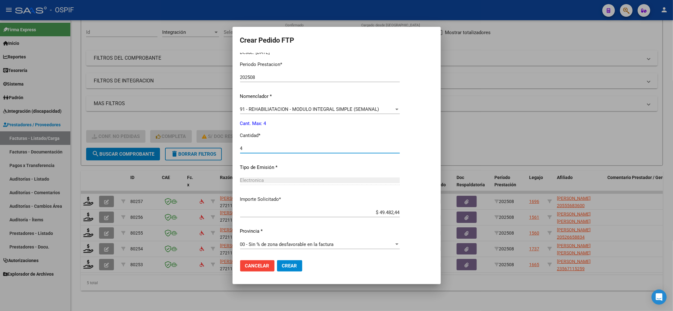
type input "4"
click at [288, 259] on mat-dialog-actions "Cancelar Crear" at bounding box center [336, 265] width 193 height 21
click at [294, 261] on button "Crear" at bounding box center [289, 265] width 25 height 11
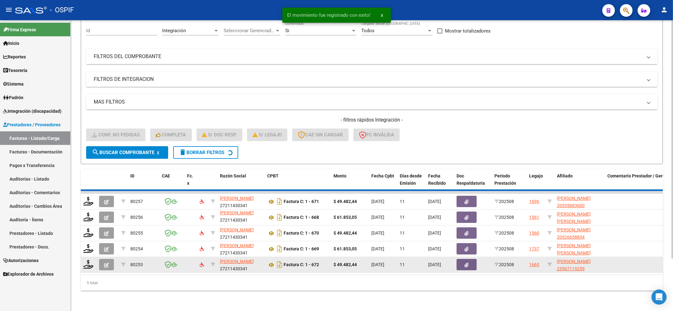
scroll to position [47, 0]
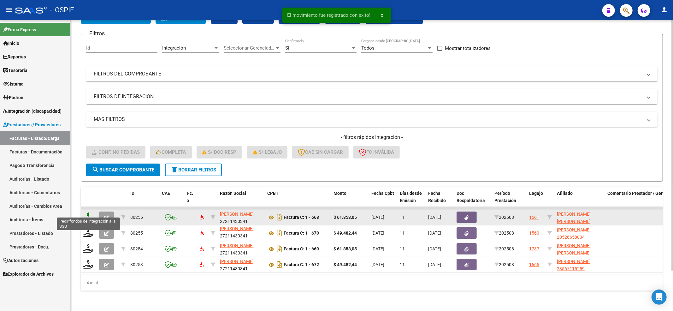
click at [86, 212] on icon at bounding box center [88, 216] width 10 height 9
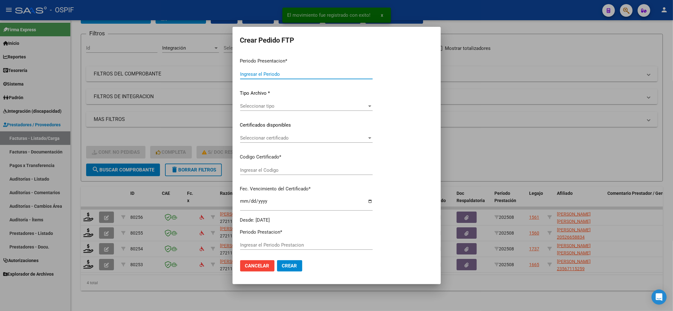
type input "202508"
type input "$ 61.853,05"
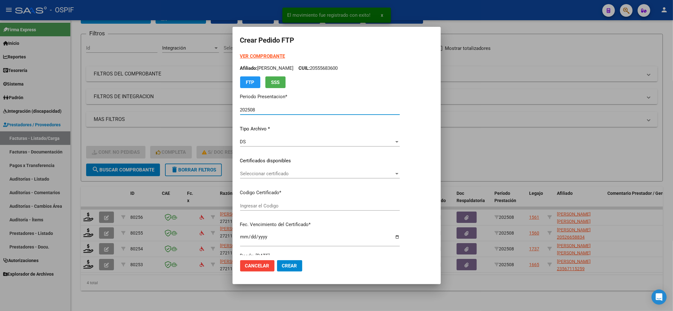
type input "0100052855486-20220817-20250817-BS-427"
type input "[DATE]"
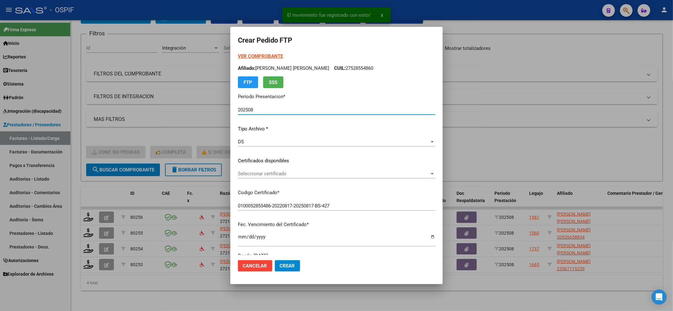
click at [282, 173] on span "Seleccionar certificado" at bounding box center [334, 174] width 192 height 6
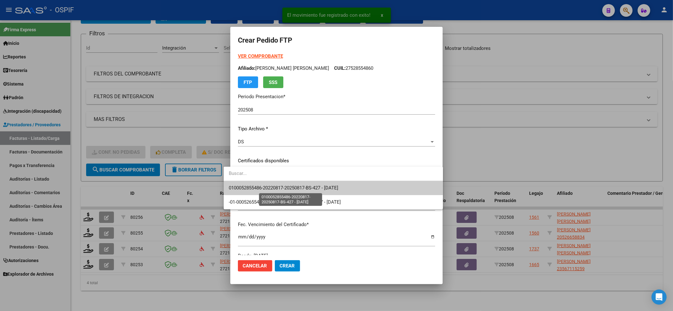
click at [276, 187] on span "0100052855486-20220817-20250817-BS-427 - [DATE]" at bounding box center [284, 188] width 110 height 6
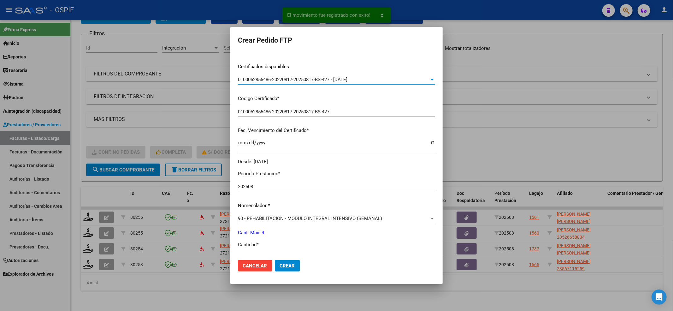
scroll to position [168, 0]
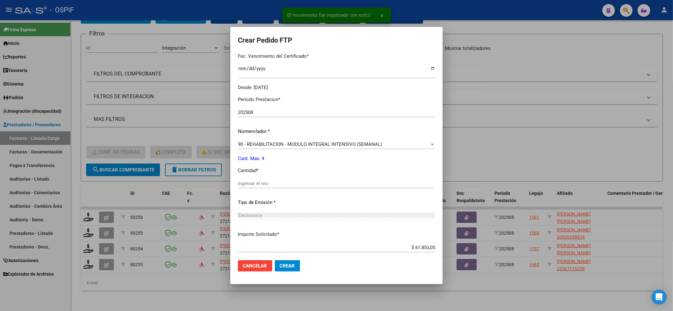
click at [275, 188] on div "Ingresar el nro" at bounding box center [336, 186] width 197 height 15
click at [274, 182] on input "4" at bounding box center [336, 184] width 197 height 6
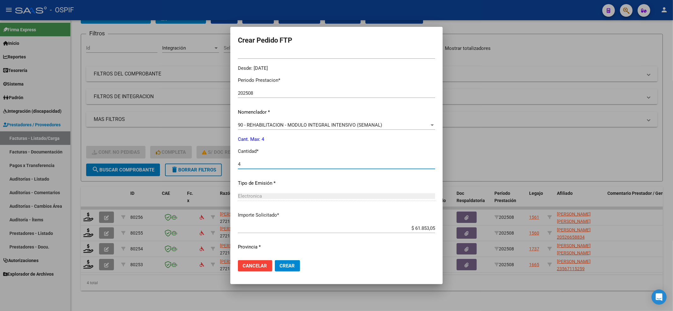
scroll to position [203, 0]
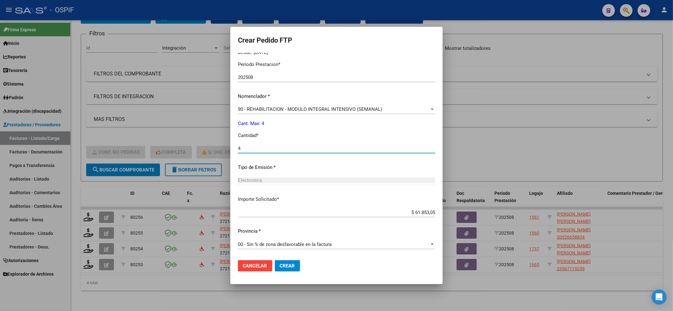
type input "4"
click at [275, 270] on button "Crear" at bounding box center [287, 265] width 25 height 11
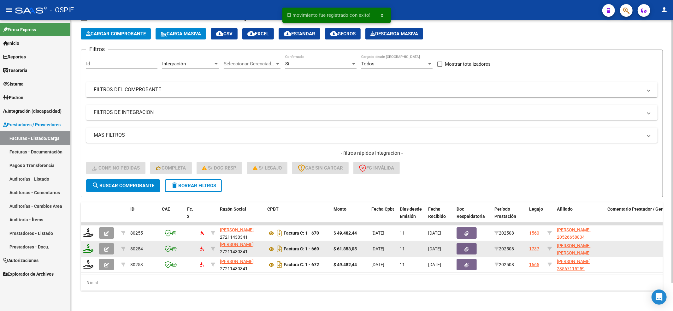
scroll to position [31, 0]
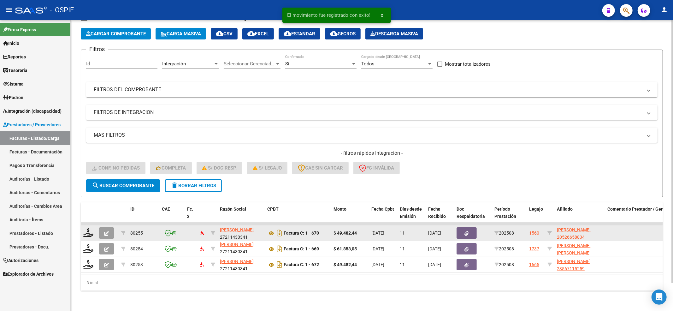
click at [89, 225] on datatable-body-cell at bounding box center [89, 232] width 16 height 15
click at [89, 228] on icon at bounding box center [88, 232] width 10 height 9
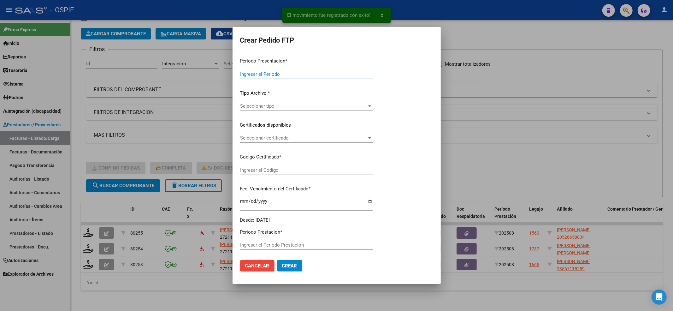
type input "202508"
type input "$ 49.482,44"
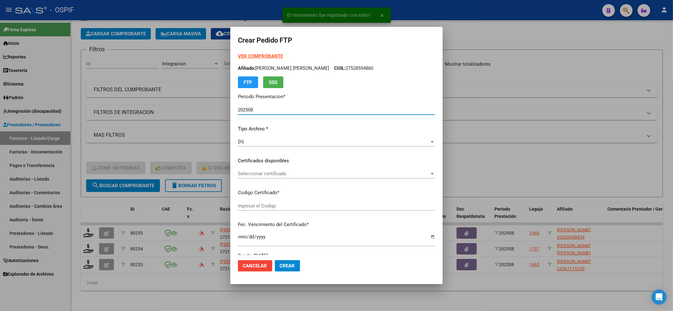
type input "02-00052665883-20220606-20250606-BS-427"
type input "[DATE]"
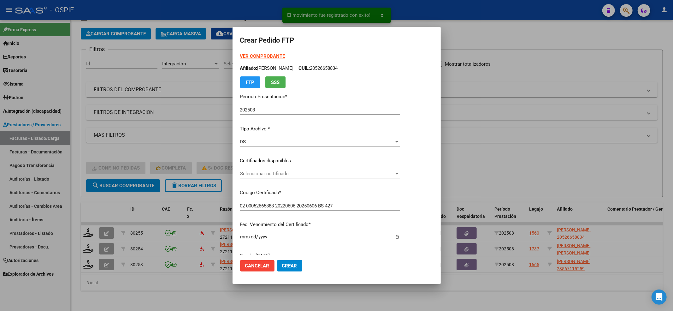
click at [384, 177] on div "Seleccionar certificado Seleccionar certificado" at bounding box center [320, 173] width 160 height 9
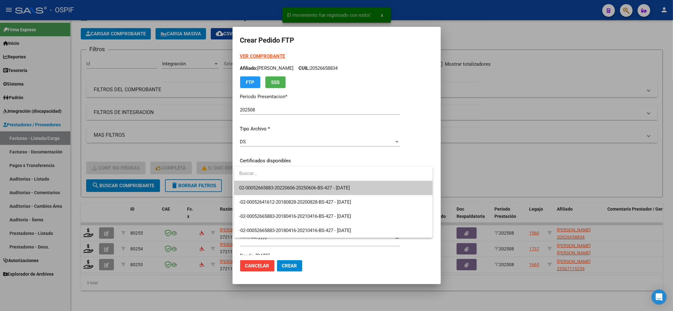
click at [380, 183] on span "02-00052665883-20220606-20250606-BS-427 - [DATE]" at bounding box center [333, 188] width 188 height 14
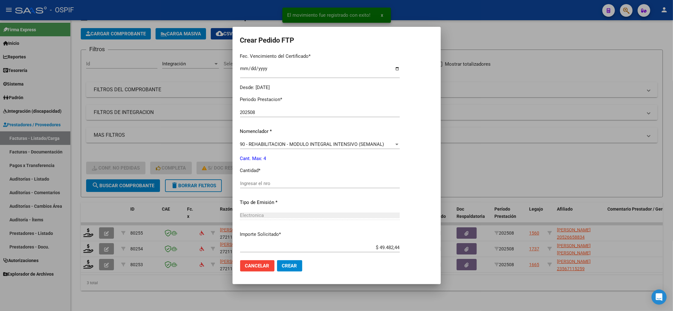
click at [380, 185] on input "Ingresar el nro" at bounding box center [320, 184] width 160 height 6
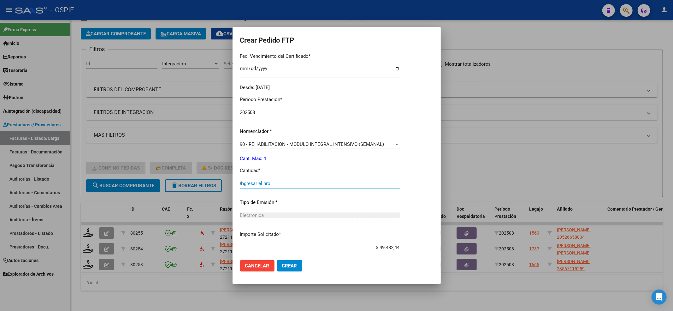
type input "4"
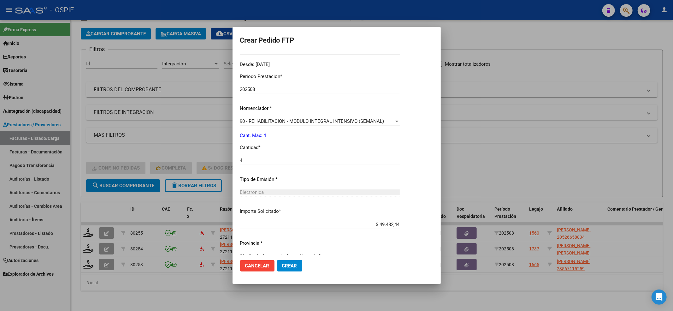
scroll to position [203, 0]
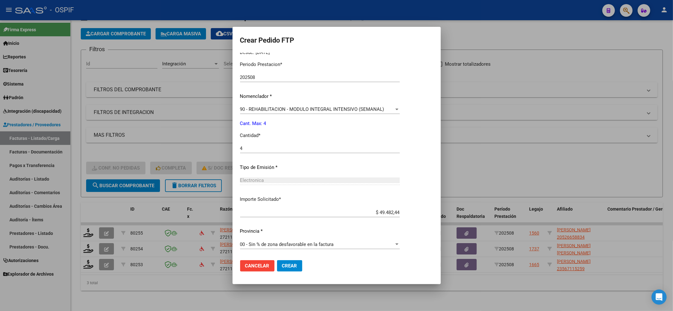
click at [292, 268] on span "Crear" at bounding box center [289, 266] width 15 height 6
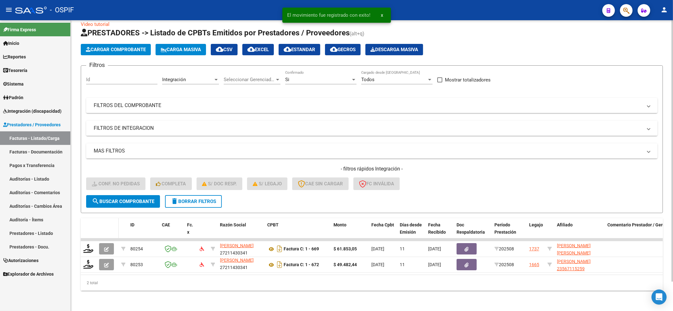
scroll to position [15, 0]
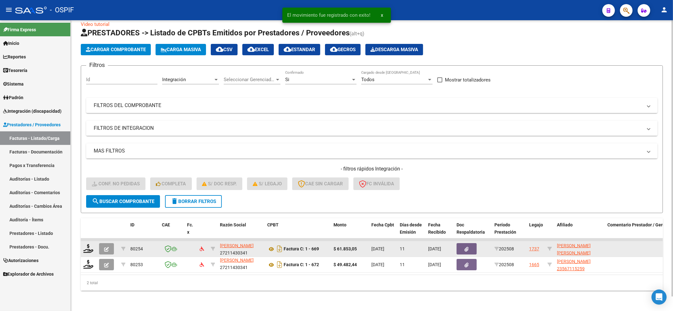
click at [81, 244] on datatable-body-cell at bounding box center [89, 248] width 16 height 15
click at [88, 245] on icon at bounding box center [88, 248] width 10 height 9
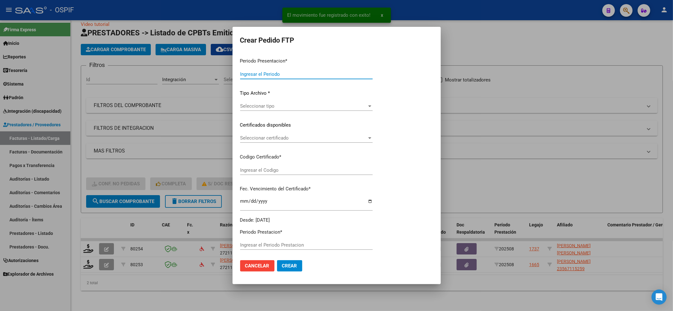
type input "202508"
type input "$ 61.853,05"
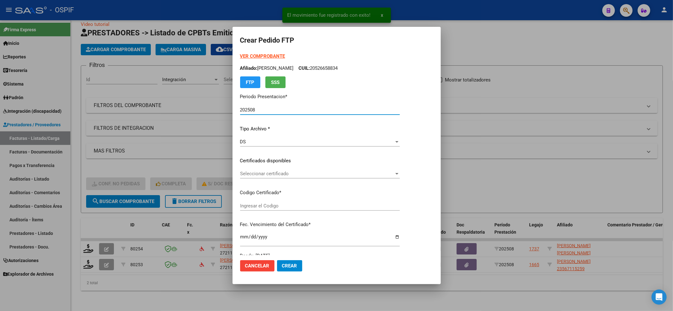
type input "020005105825720240208-20340208-bue-427"
type input "[DATE]"
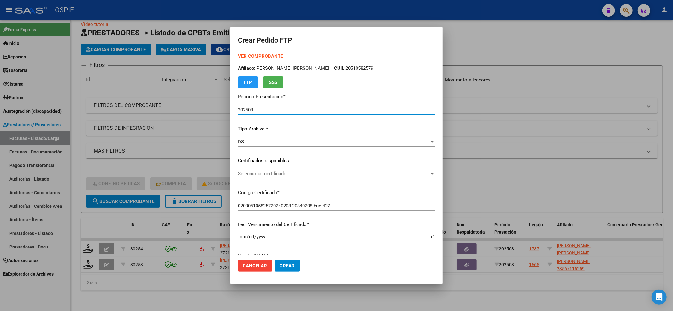
click at [283, 172] on span "Seleccionar certificado" at bounding box center [334, 174] width 192 height 6
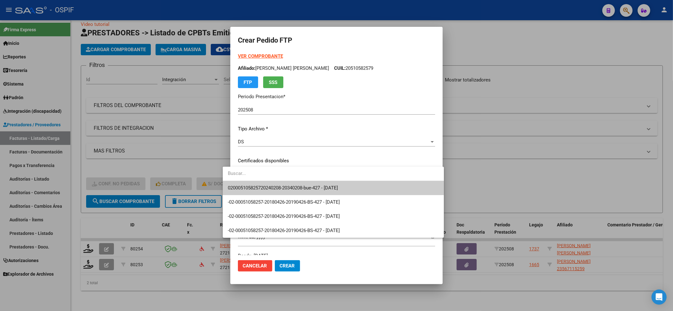
click at [277, 179] on input "dropdown search" at bounding box center [333, 173] width 221 height 14
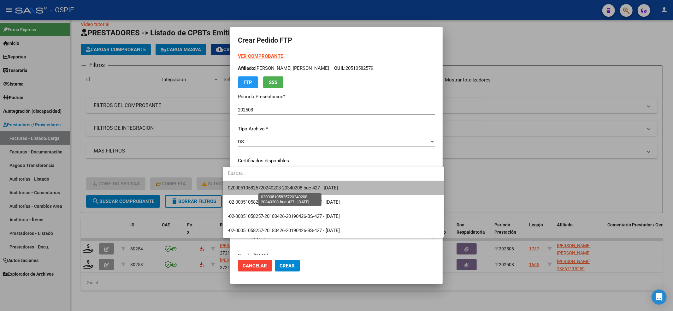
click at [274, 185] on span "020005105825720240208-20340208-bue-427 - [DATE]" at bounding box center [283, 188] width 110 height 6
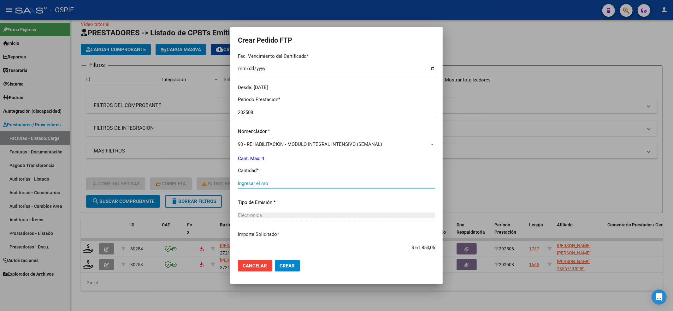
click at [275, 181] on input "Ingresar el nro" at bounding box center [336, 184] width 197 height 6
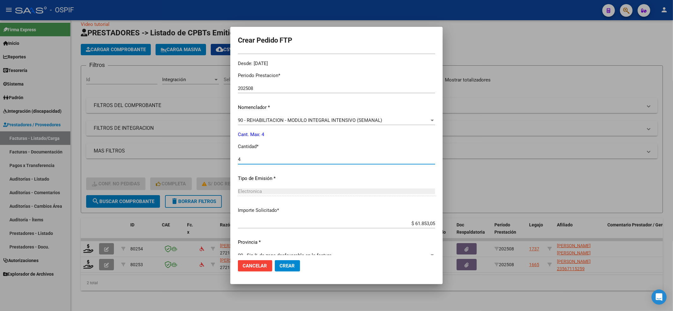
scroll to position [203, 0]
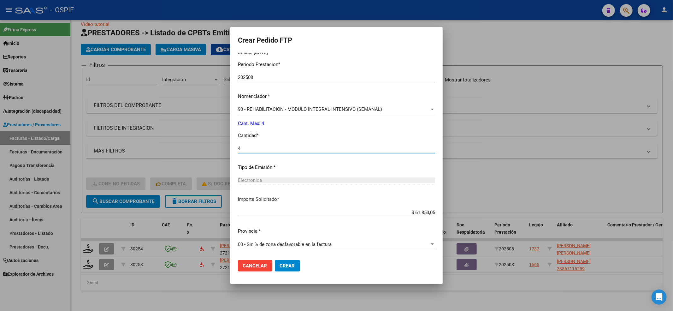
type input "4"
click at [275, 270] on button "Crear" at bounding box center [287, 265] width 25 height 11
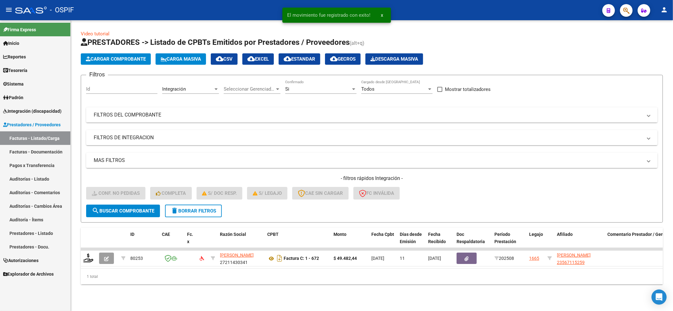
scroll to position [0, 0]
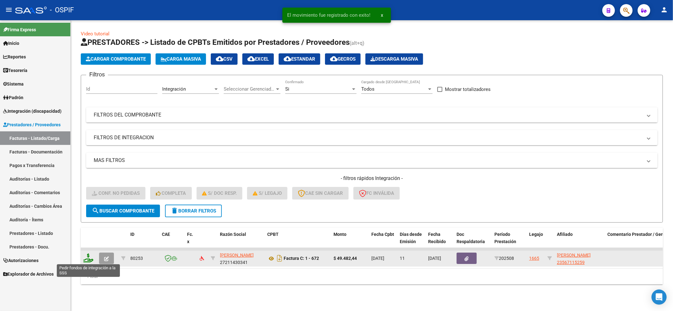
click at [86, 257] on icon at bounding box center [88, 257] width 10 height 9
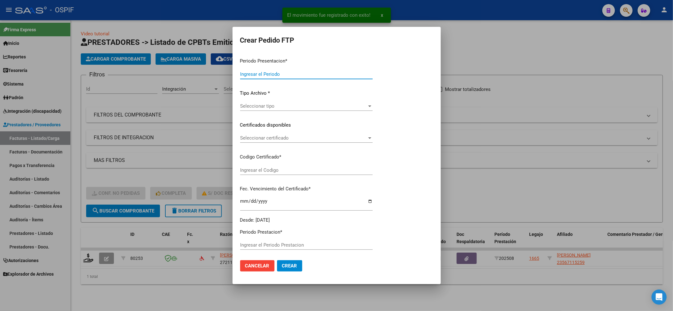
type input "202508"
type input "$ 49.482,44"
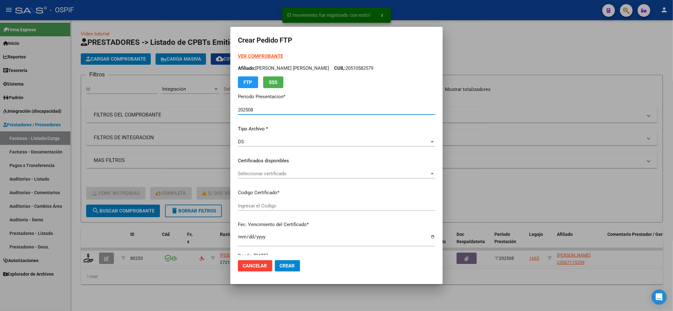
type input "0200056711525-20250325-20300325-BS"
type input "[DATE]"
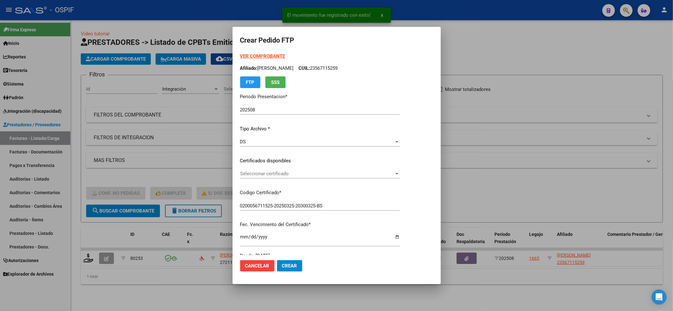
click at [263, 177] on div "Seleccionar certificado Seleccionar certificado" at bounding box center [320, 173] width 160 height 9
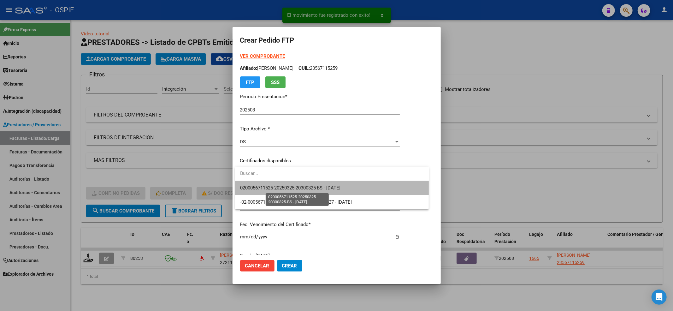
click at [262, 187] on span "0200056711525-20250325-20300325-BS - [DATE]" at bounding box center [290, 188] width 101 height 6
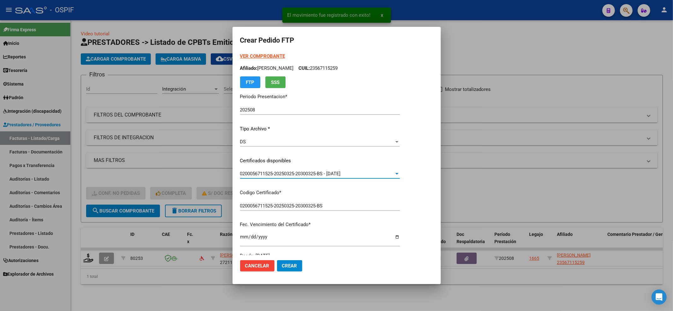
scroll to position [126, 0]
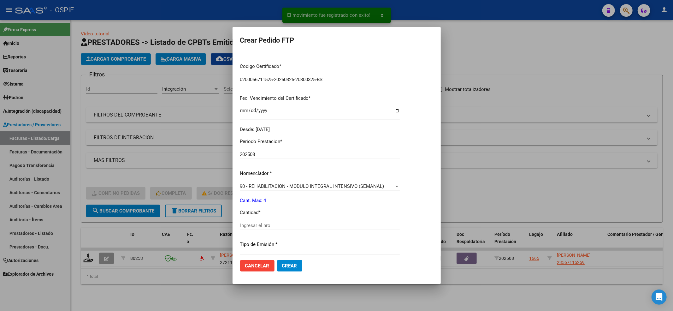
click at [255, 228] on input "Ingresar el nro" at bounding box center [320, 225] width 160 height 6
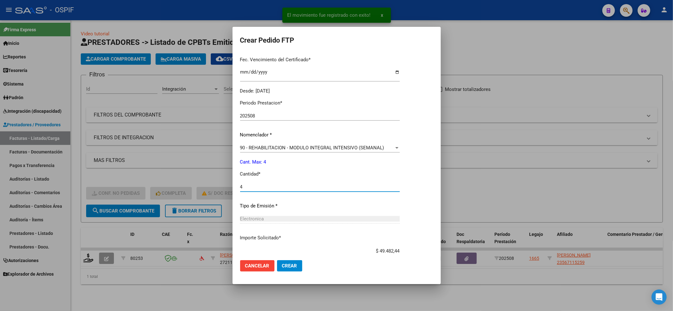
scroll to position [203, 0]
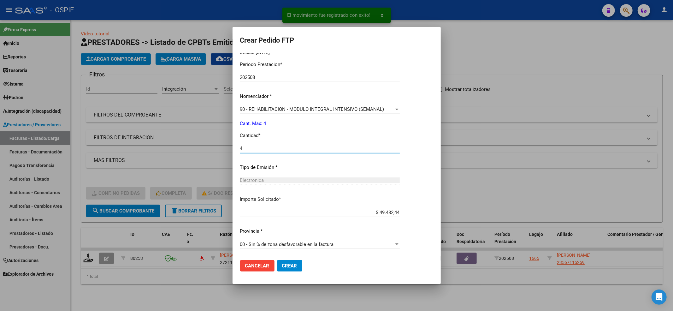
type input "4"
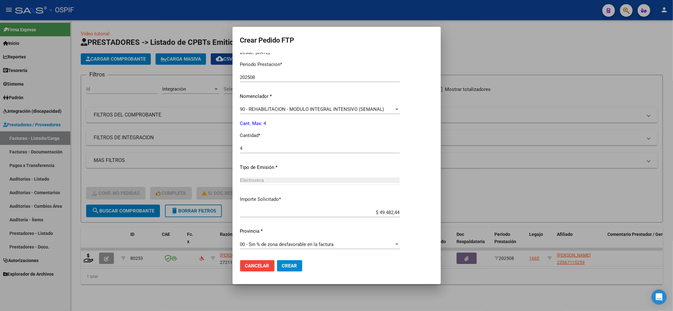
click at [287, 271] on mat-dialog-actions "Cancelar Crear" at bounding box center [336, 265] width 193 height 21
click at [287, 265] on span "Crear" at bounding box center [289, 266] width 15 height 6
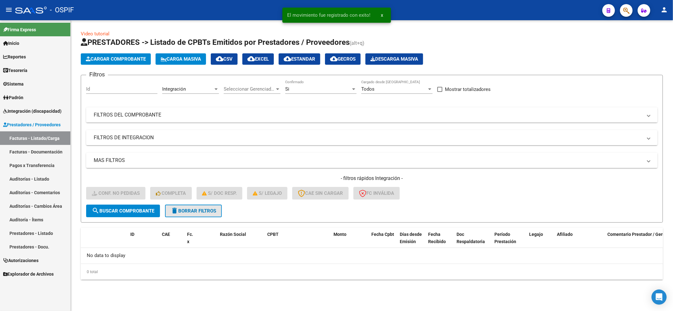
click at [207, 207] on button "delete Borrar Filtros" at bounding box center [193, 211] width 57 height 13
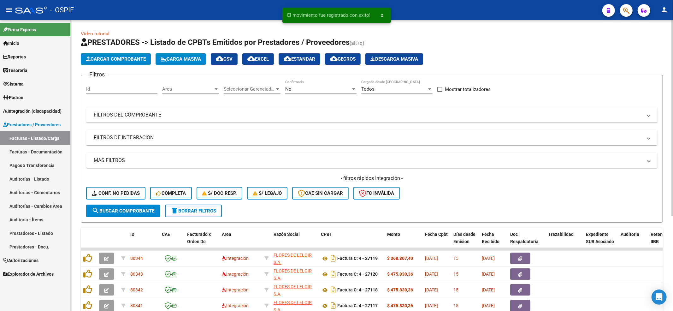
click at [107, 192] on span "Conf. no pedidas" at bounding box center [116, 193] width 48 height 6
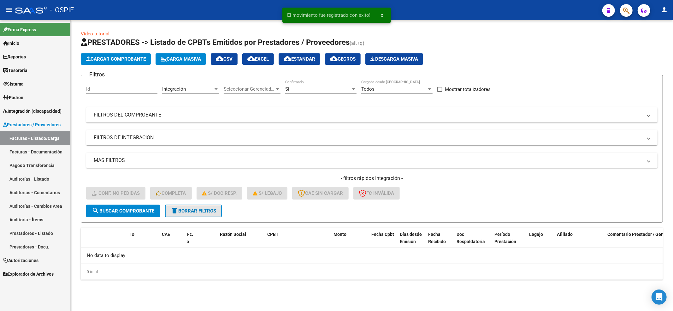
click at [193, 208] on span "delete Borrar Filtros" at bounding box center [193, 211] width 45 height 6
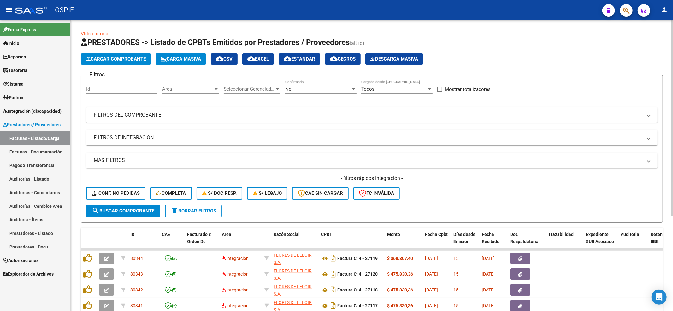
click at [111, 186] on div "- filtros rápidos Integración - Conf. no pedidas Completa S/ Doc Resp. S/ legaj…" at bounding box center [372, 190] width 572 height 30
drag, startPoint x: 111, startPoint y: 187, endPoint x: 112, endPoint y: 191, distance: 4.2
click at [111, 187] on button "Conf. no pedidas" at bounding box center [115, 193] width 59 height 13
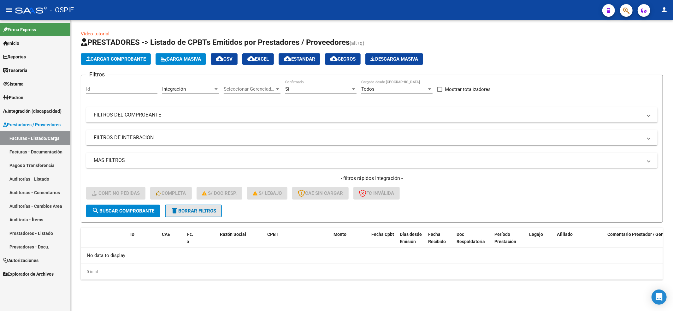
click at [196, 205] on button "delete Borrar Filtros" at bounding box center [193, 211] width 57 height 13
